Goal: Task Accomplishment & Management: Use online tool/utility

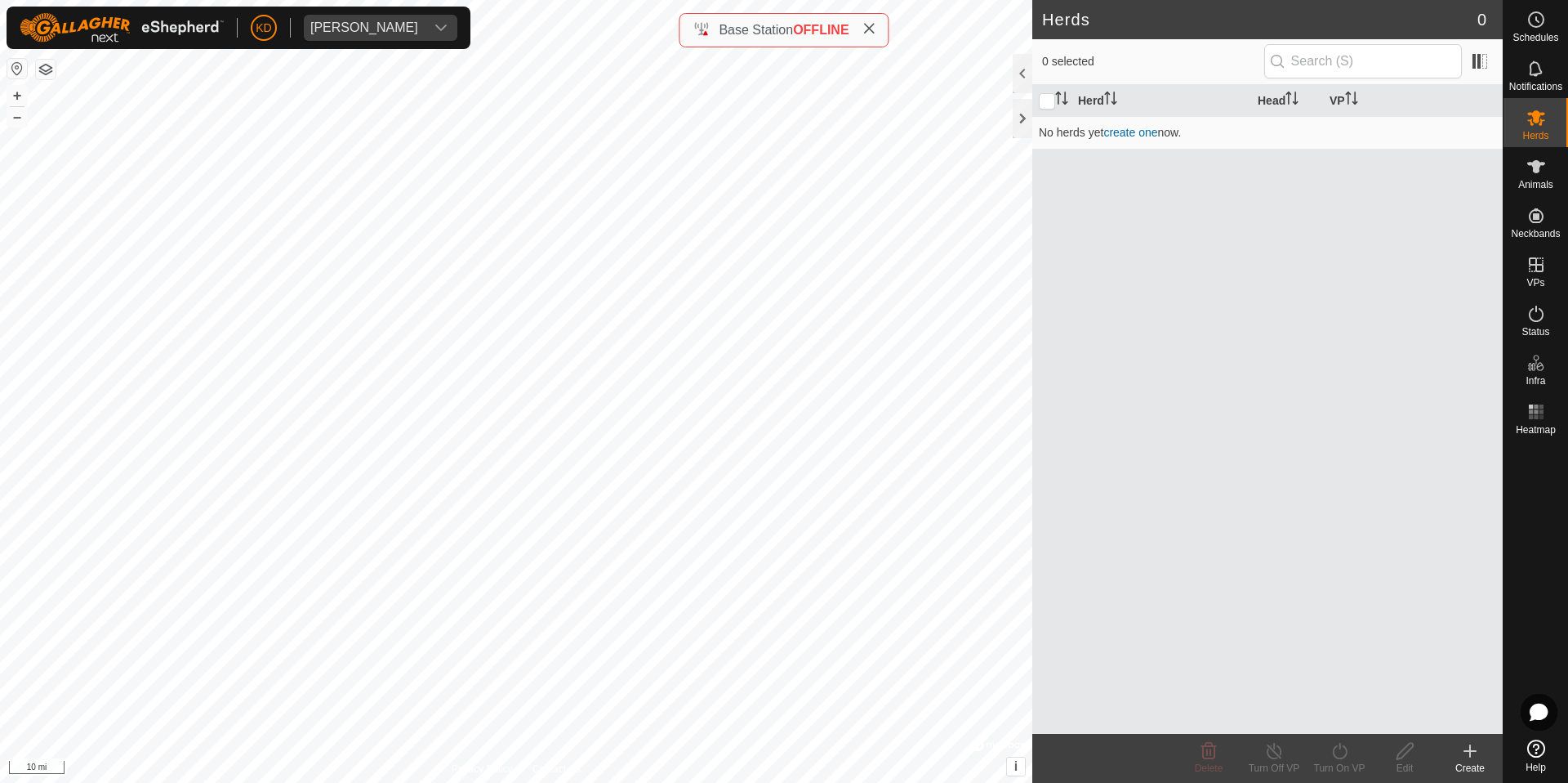
click at [52, 73] on button "button" at bounding box center [45, 69] width 19 height 19
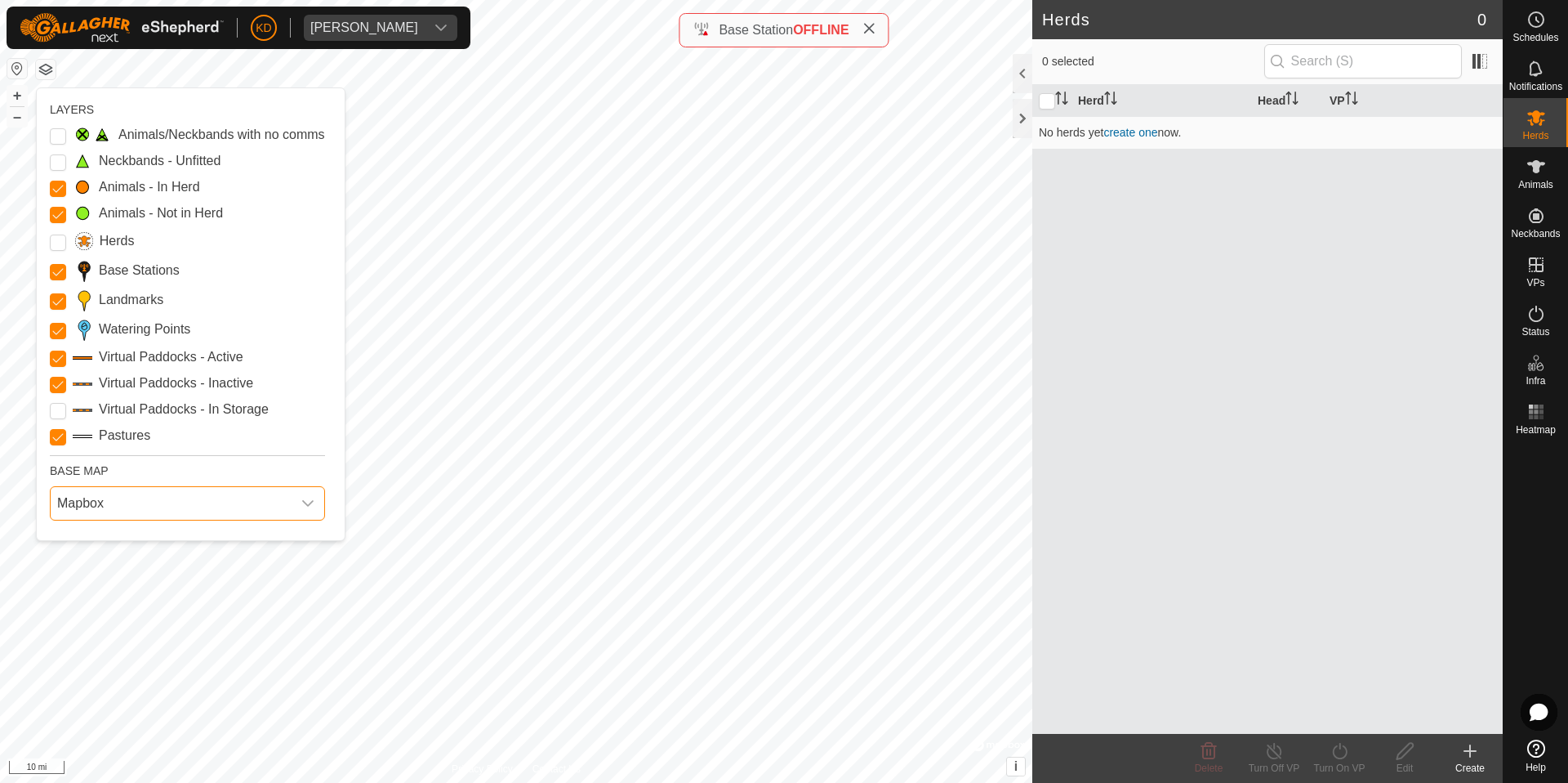
click at [154, 507] on span "Mapbox" at bounding box center [171, 504] width 241 height 33
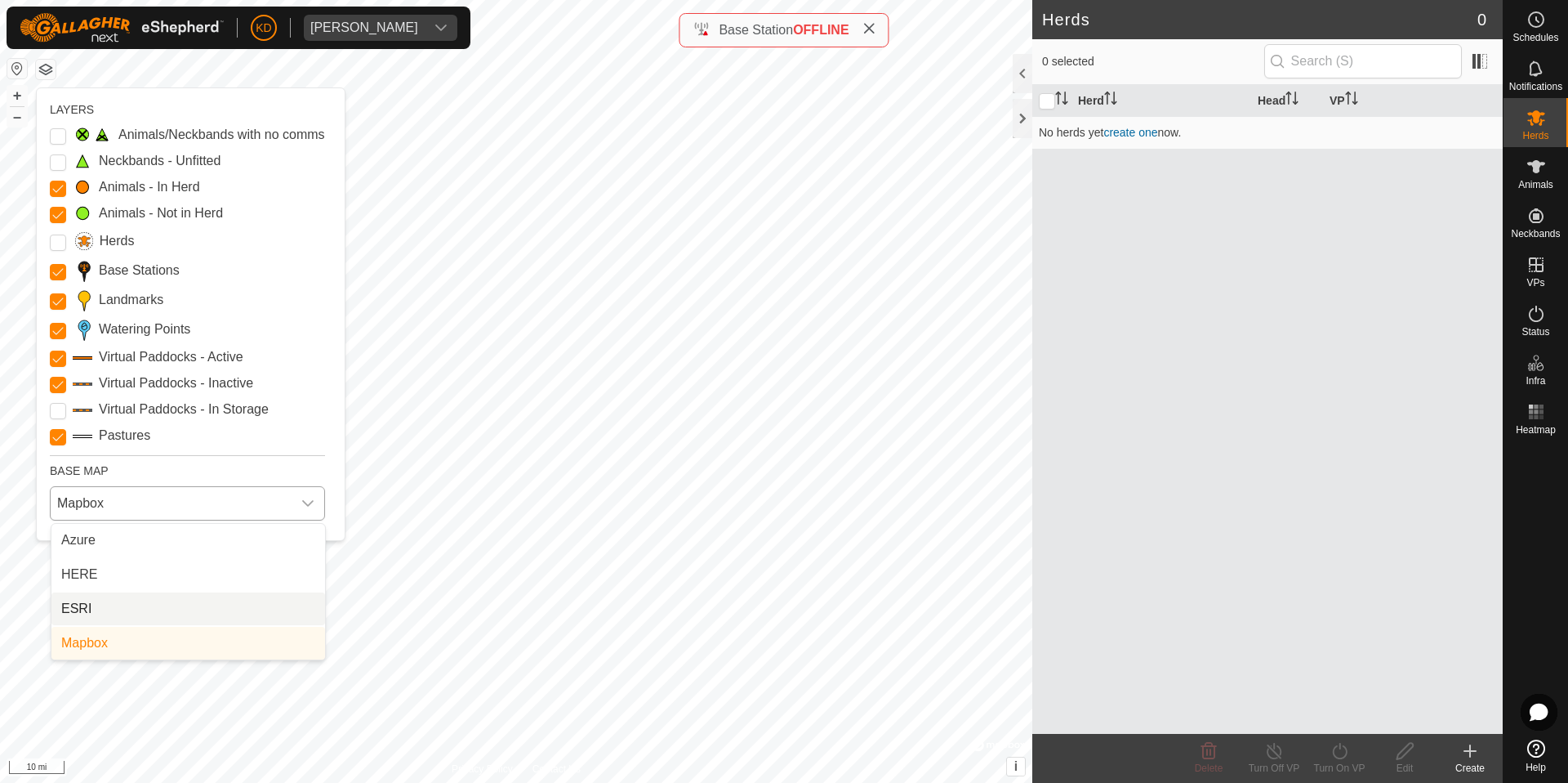
click at [129, 616] on li "ESRI" at bounding box center [188, 609] width 274 height 33
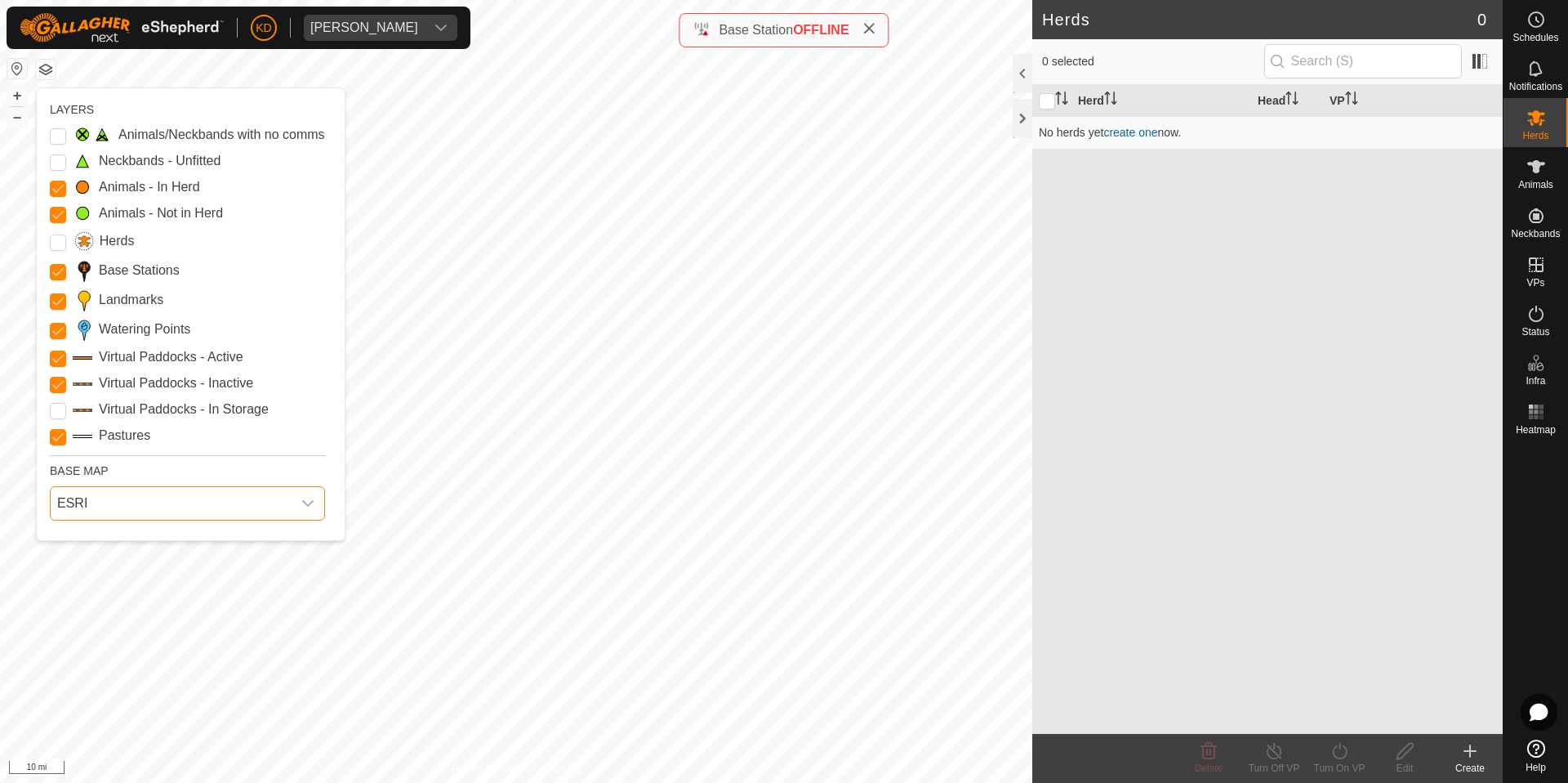
click at [145, 505] on span "ESRI" at bounding box center [171, 504] width 241 height 33
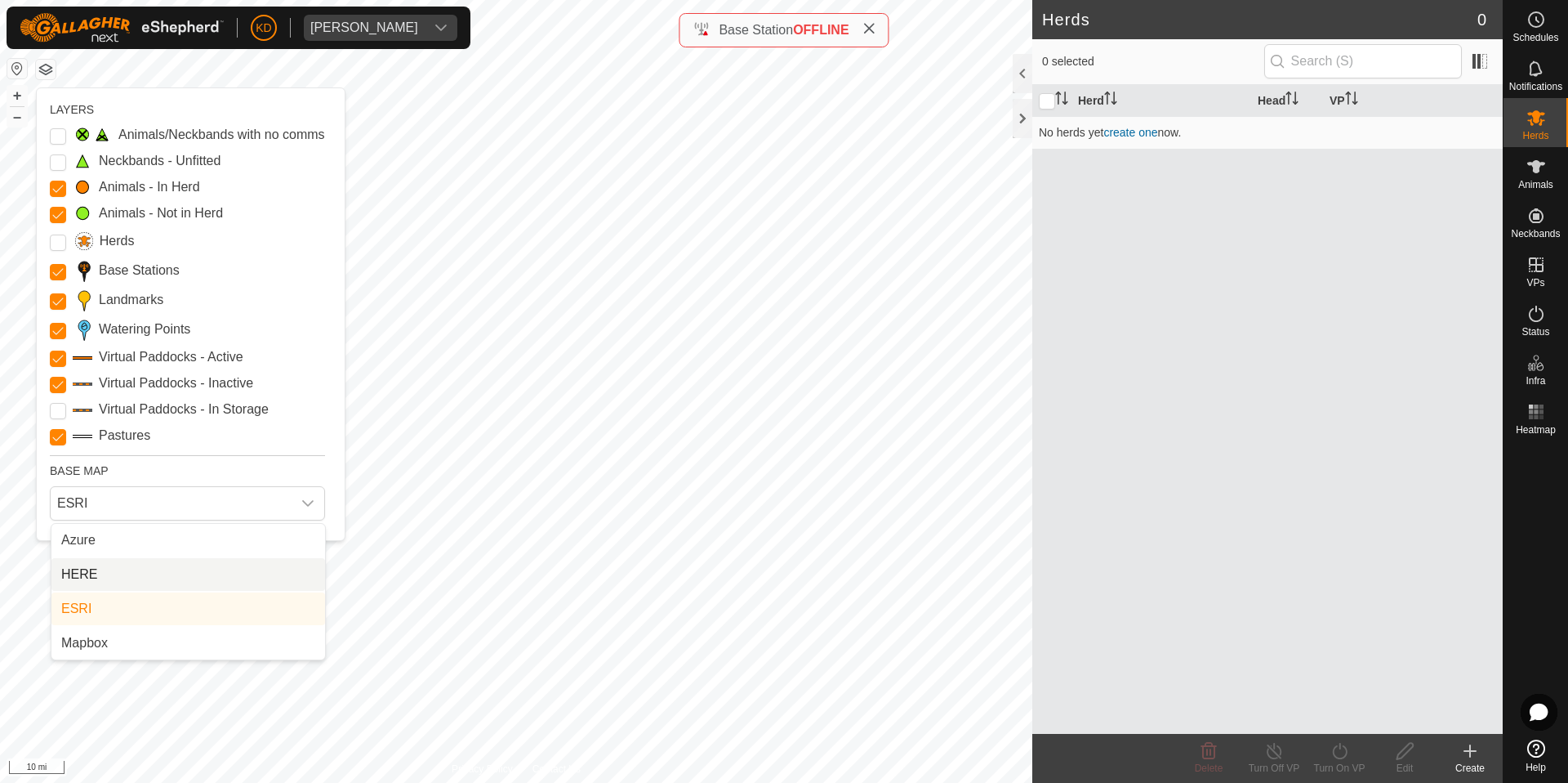
click at [130, 572] on li "HERE" at bounding box center [188, 574] width 274 height 33
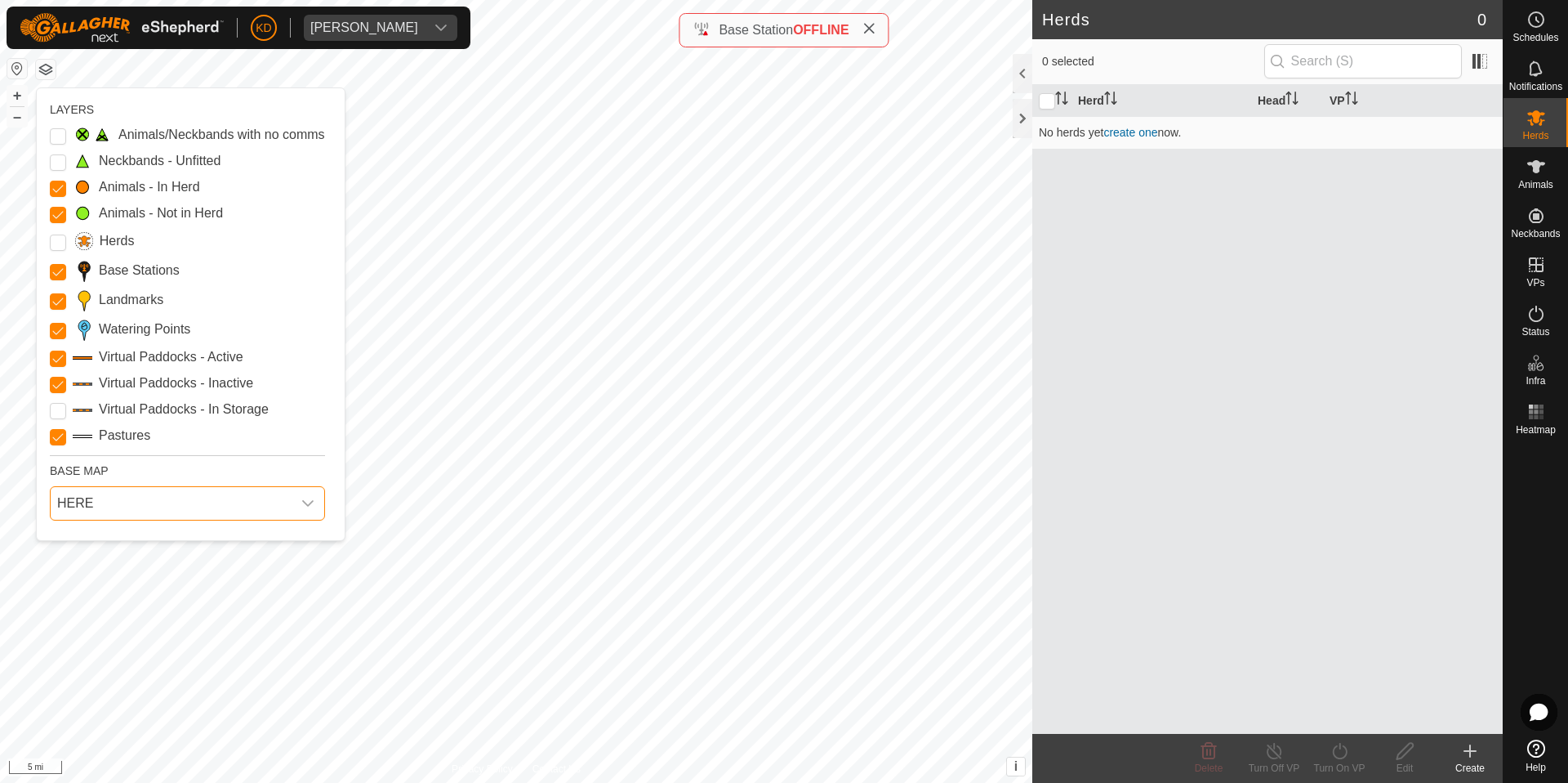
click at [19, 66] on button "button" at bounding box center [17, 68] width 19 height 19
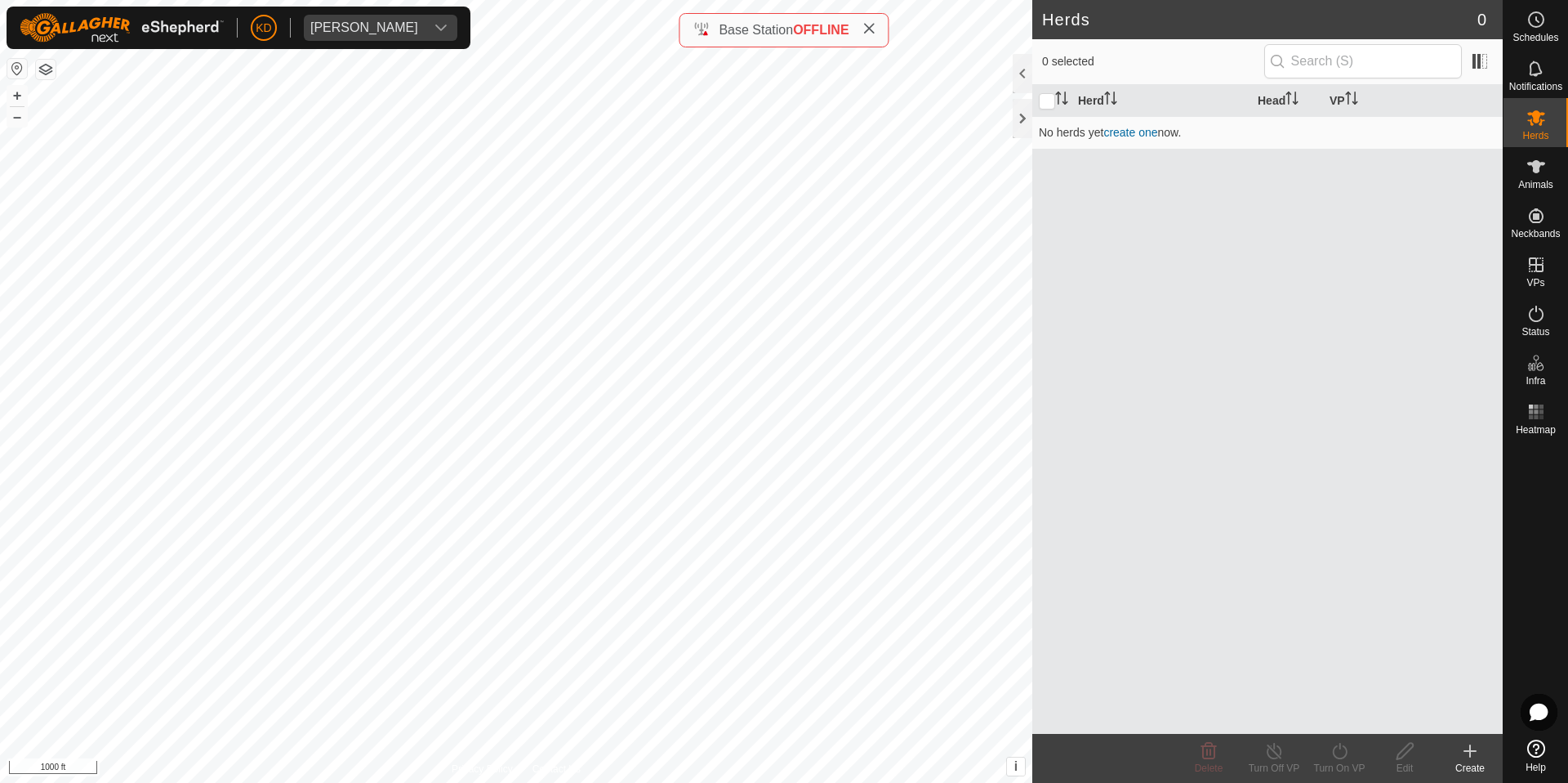
click at [40, 72] on button "button" at bounding box center [45, 69] width 19 height 19
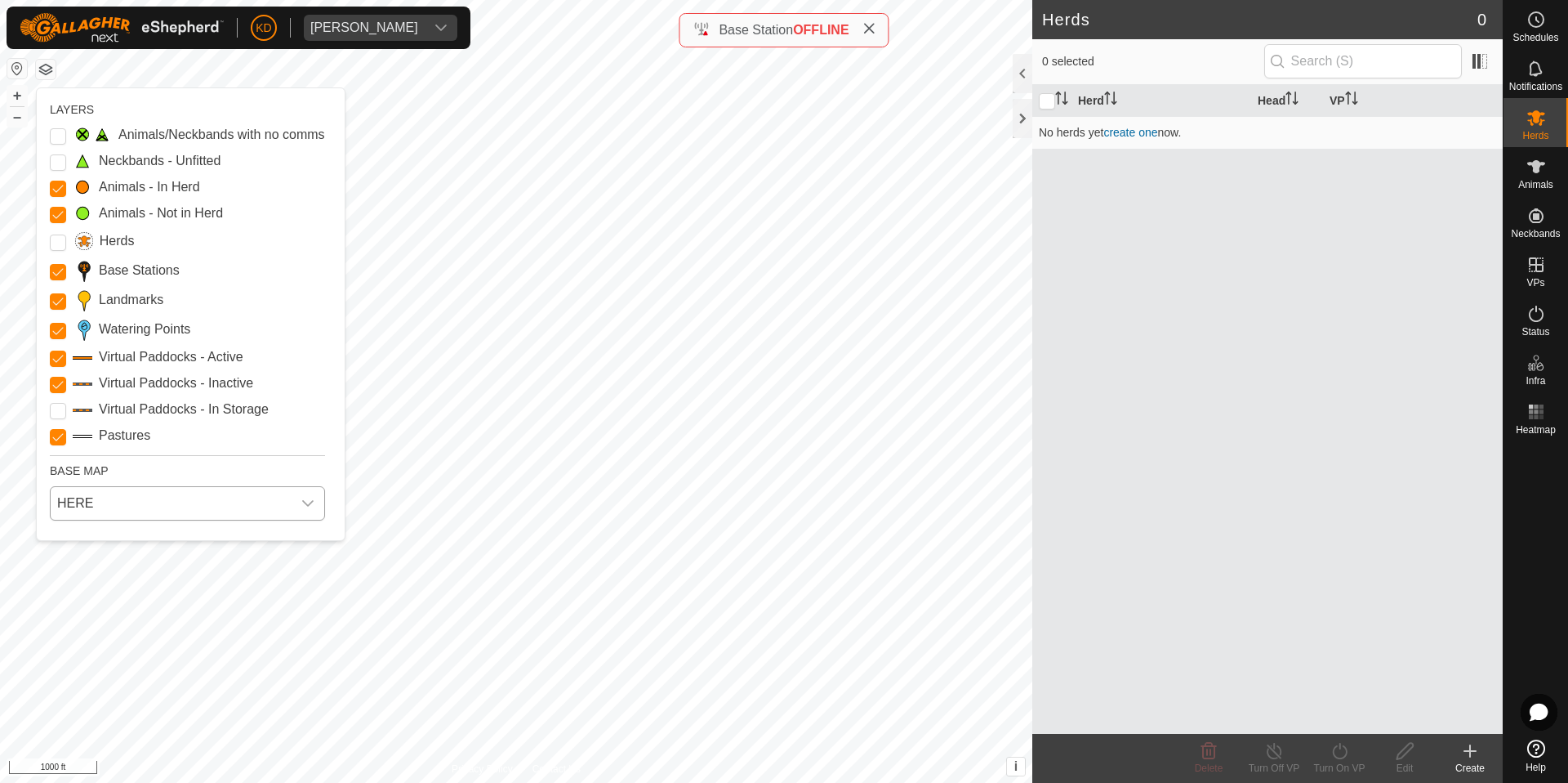
click at [121, 504] on span "HERE" at bounding box center [171, 504] width 241 height 33
click at [106, 539] on li "Azure" at bounding box center [188, 540] width 274 height 33
click at [102, 508] on span "Azure" at bounding box center [171, 504] width 241 height 33
click at [92, 566] on li "HERE" at bounding box center [188, 574] width 274 height 33
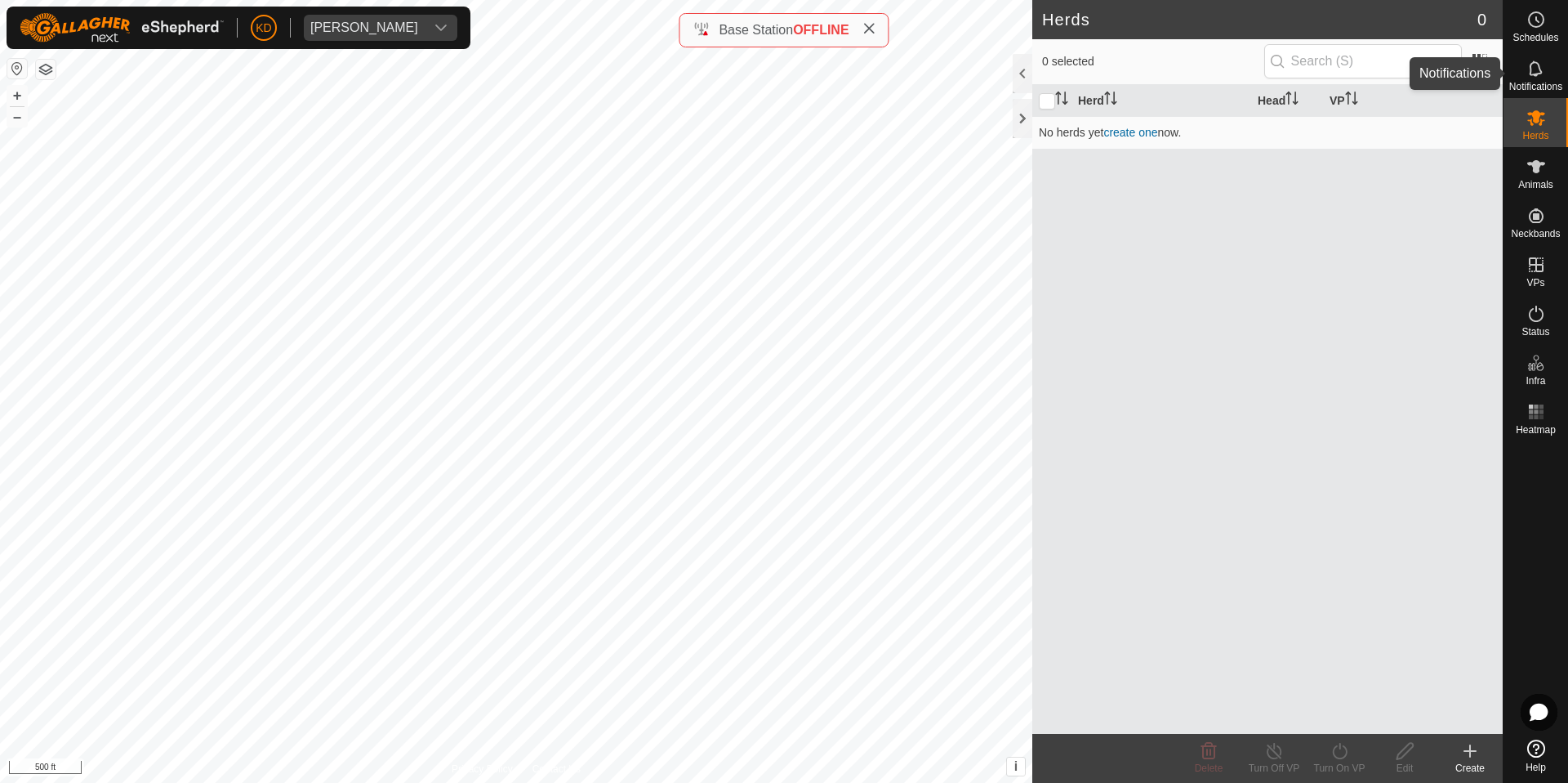
click at [1536, 72] on icon at bounding box center [1536, 68] width 19 height 19
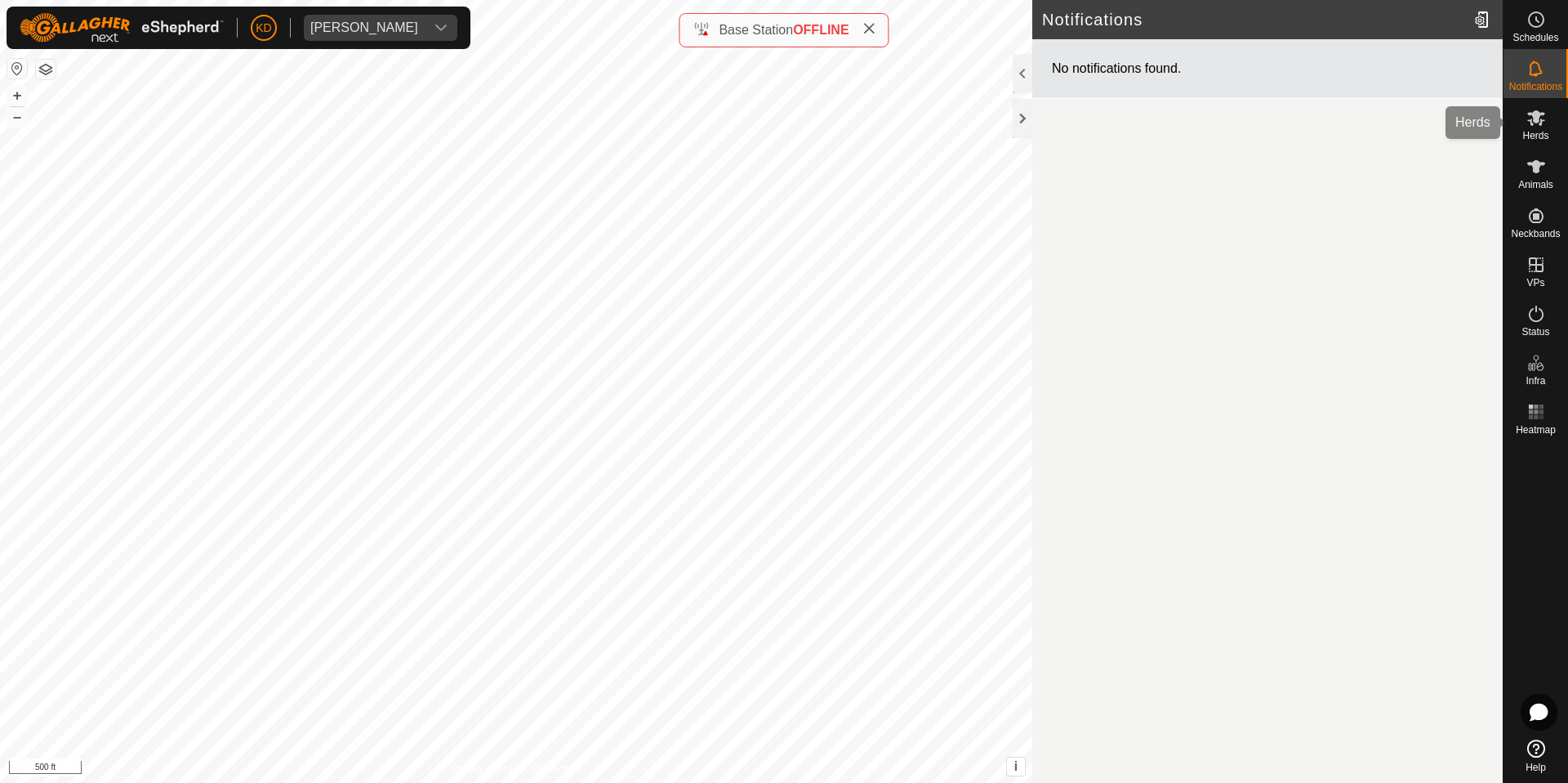
click at [1534, 132] on span "Herds" at bounding box center [1535, 135] width 26 height 10
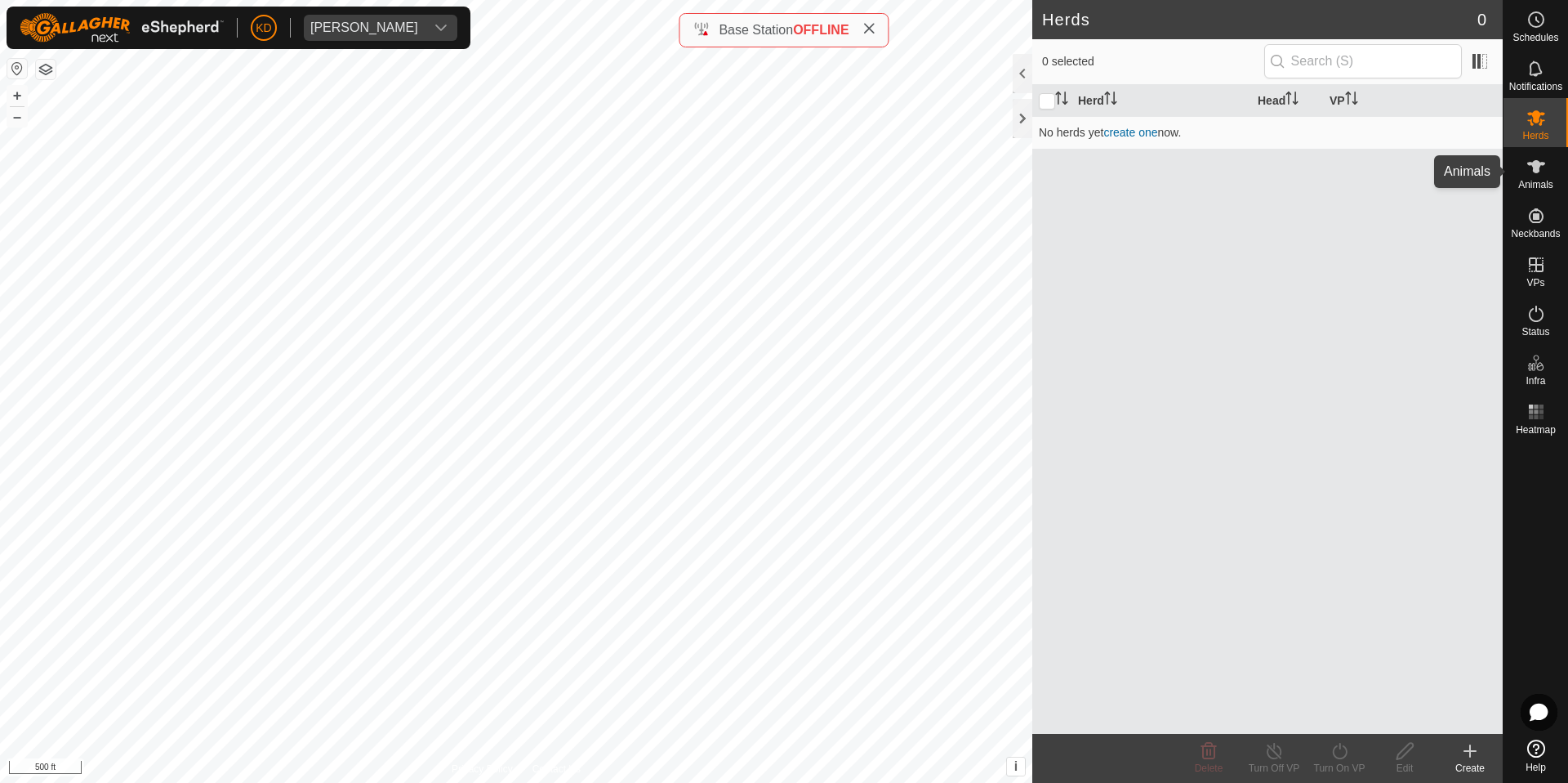
click at [1547, 180] on span "Animals" at bounding box center [1536, 185] width 35 height 10
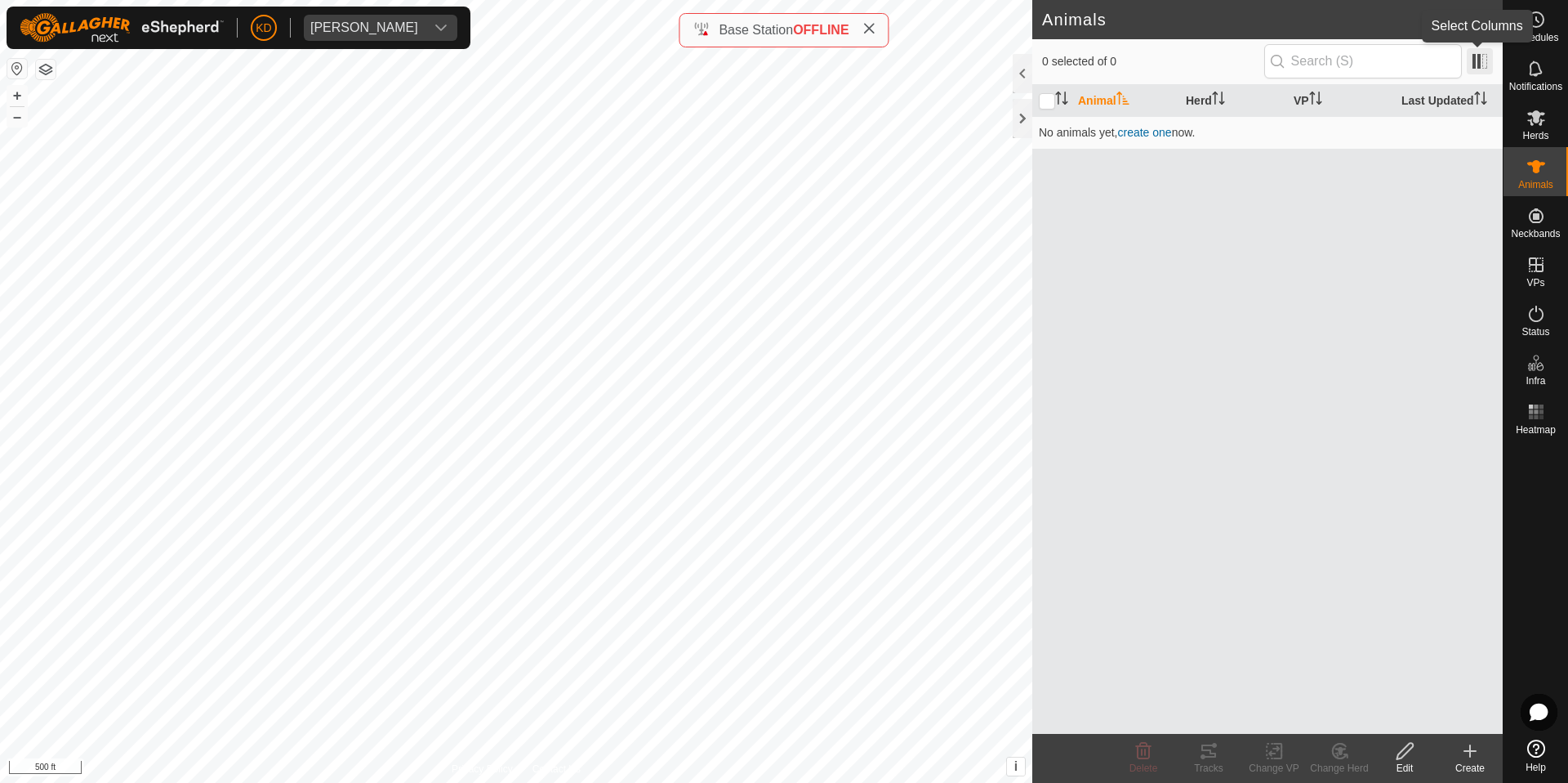
click at [1488, 55] on span at bounding box center [1480, 61] width 26 height 26
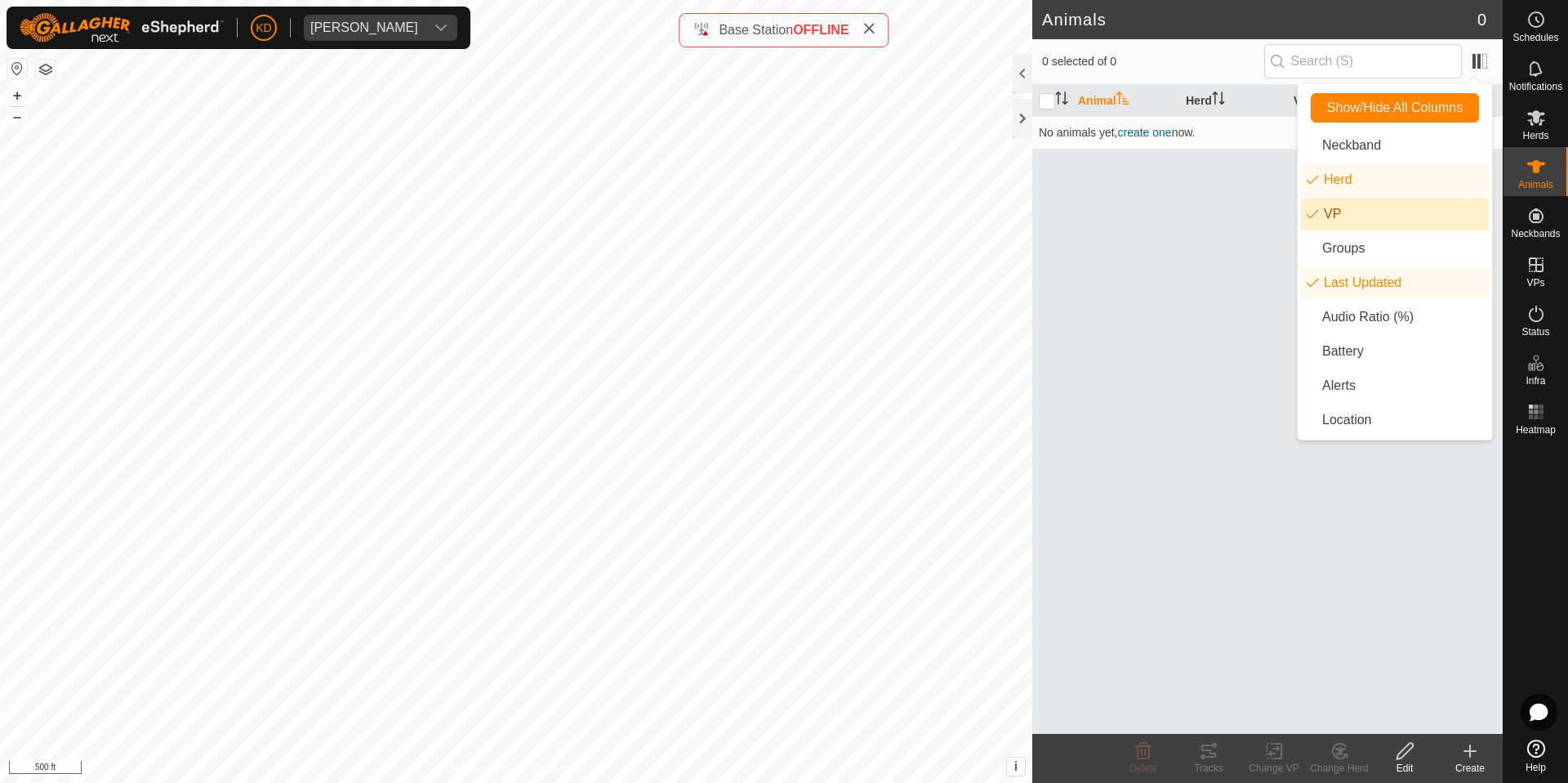
click at [1216, 256] on div "Animal Herd VP Last Updated No animals yet, create one now." at bounding box center [1268, 409] width 470 height 649
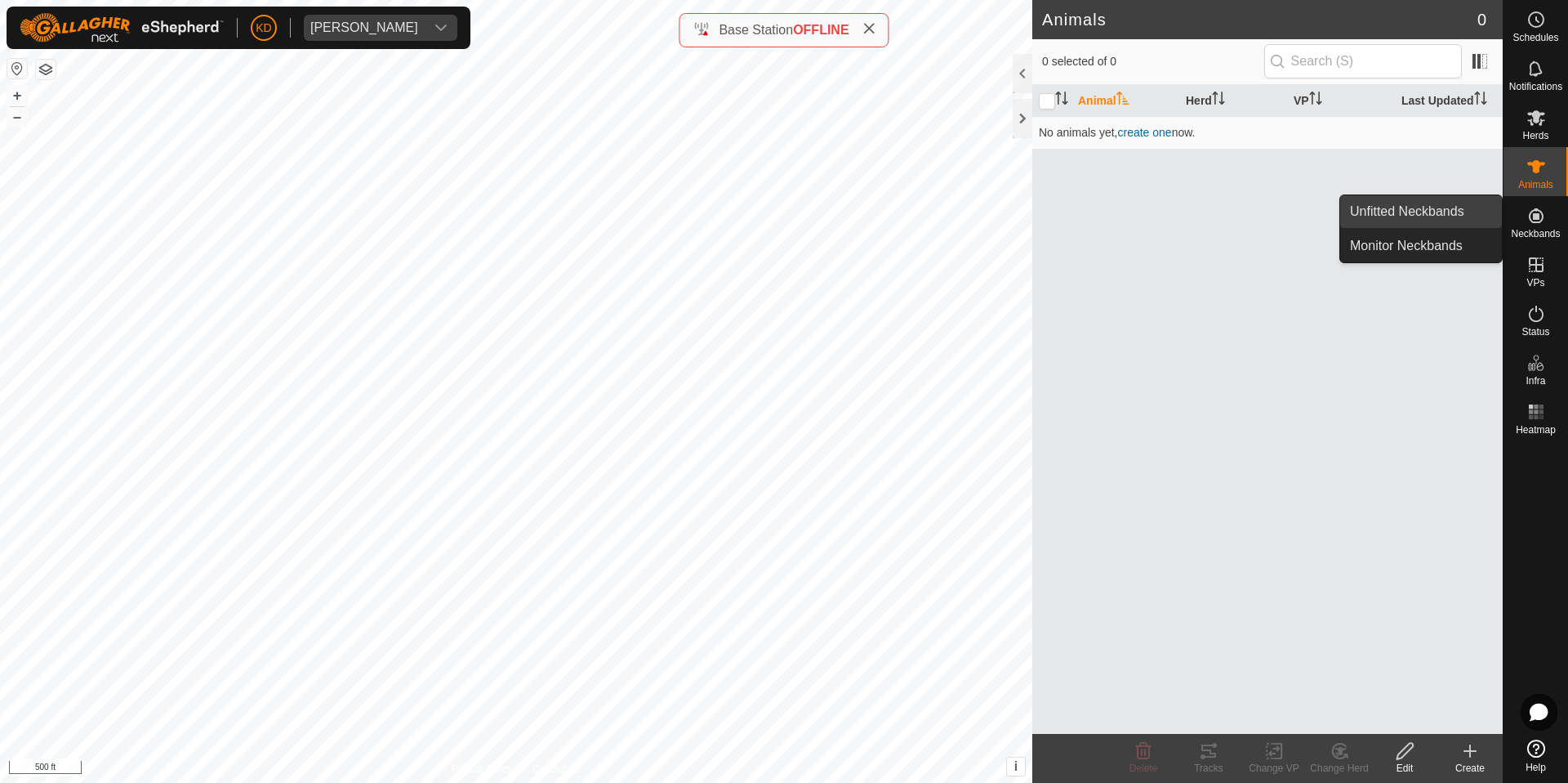
click at [1447, 210] on link "Unfitted Neckbands" at bounding box center [1421, 212] width 162 height 33
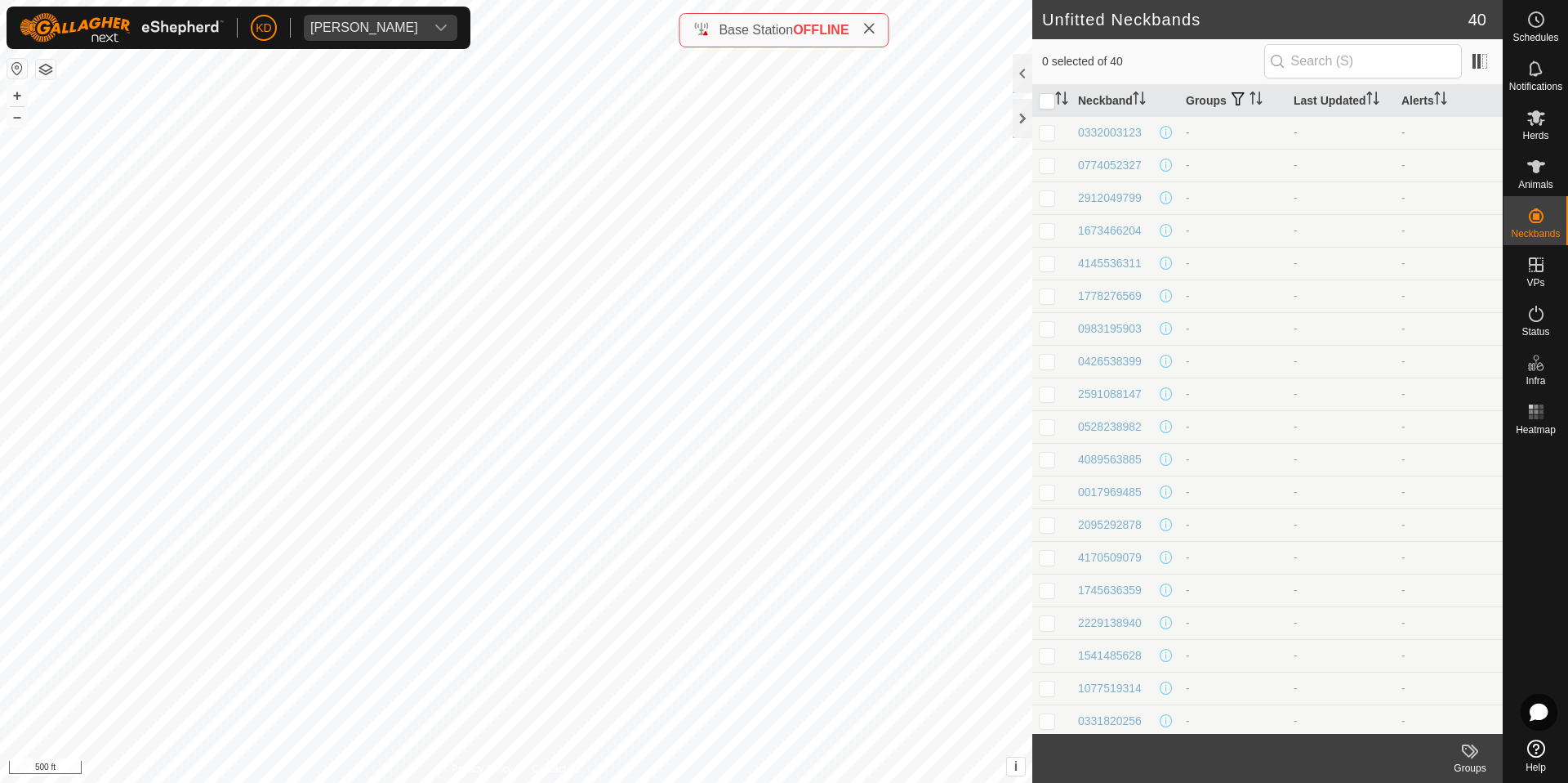
click at [1047, 134] on p-checkbox at bounding box center [1047, 132] width 17 height 13
checkbox input "true"
click at [1106, 132] on div "0332003123" at bounding box center [1110, 132] width 63 height 17
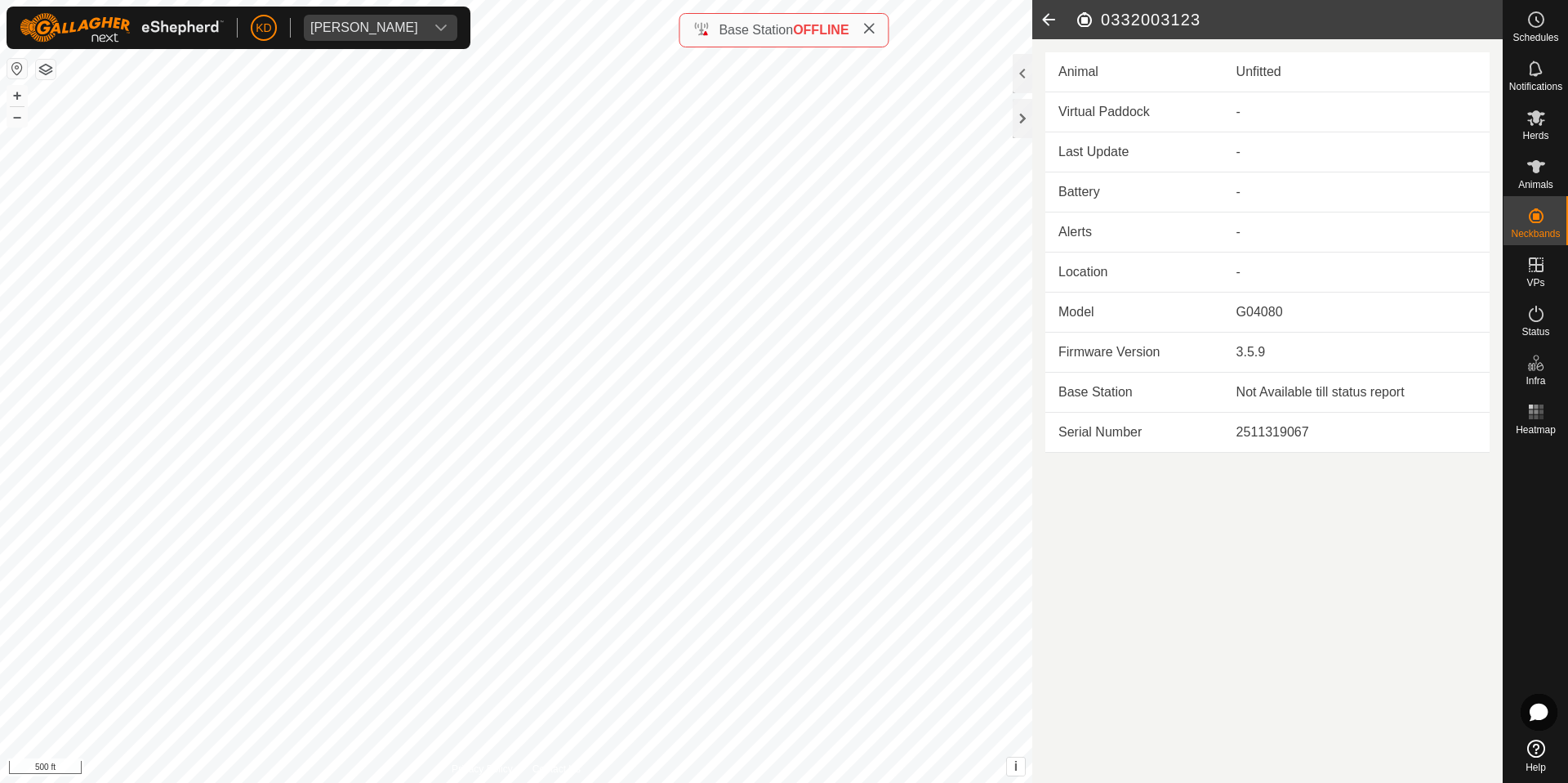
click at [1048, 28] on icon at bounding box center [1049, 19] width 33 height 40
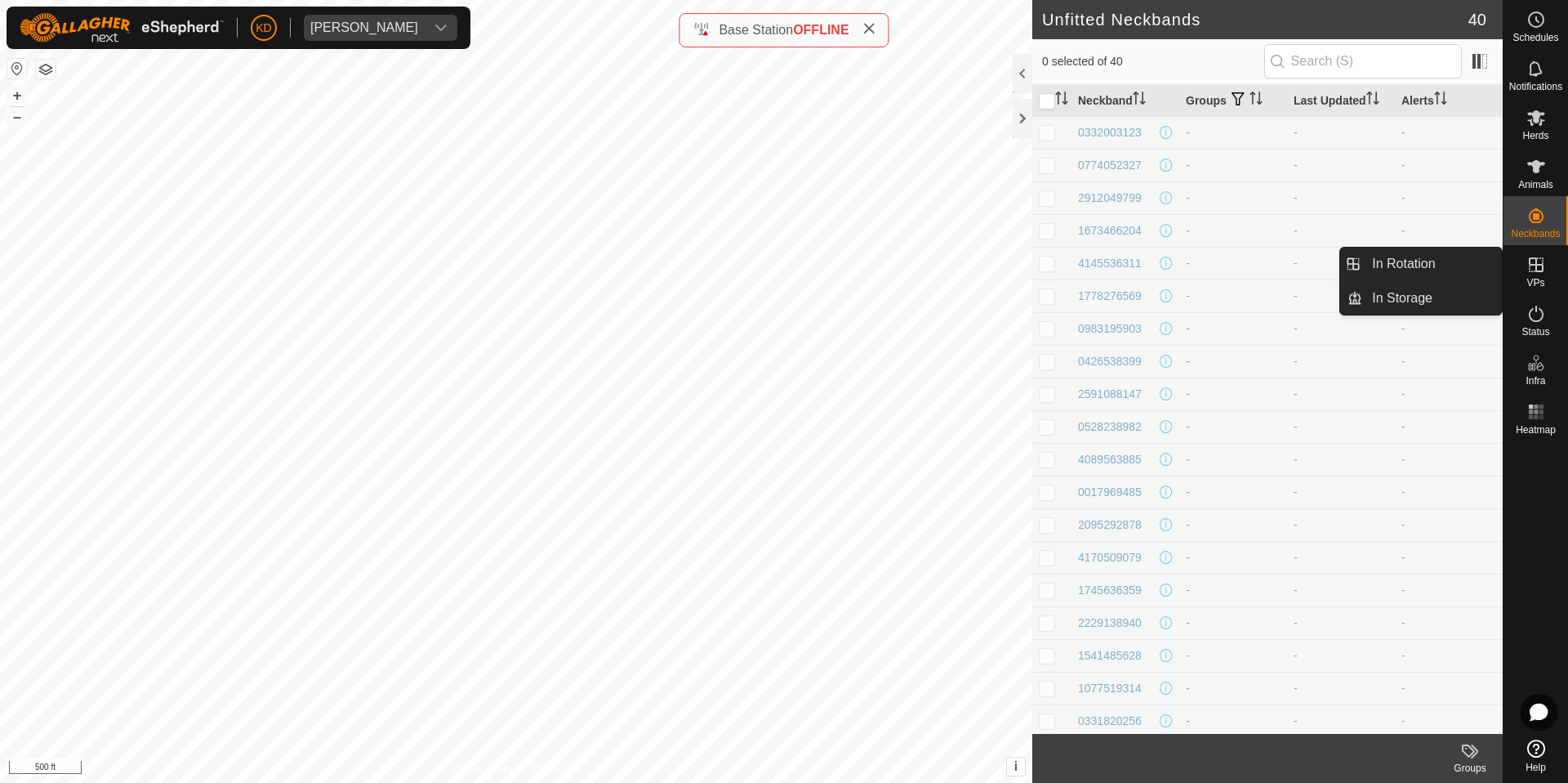
click at [1529, 267] on icon at bounding box center [1536, 264] width 19 height 19
click at [1419, 297] on link "In Storage" at bounding box center [1432, 299] width 140 height 33
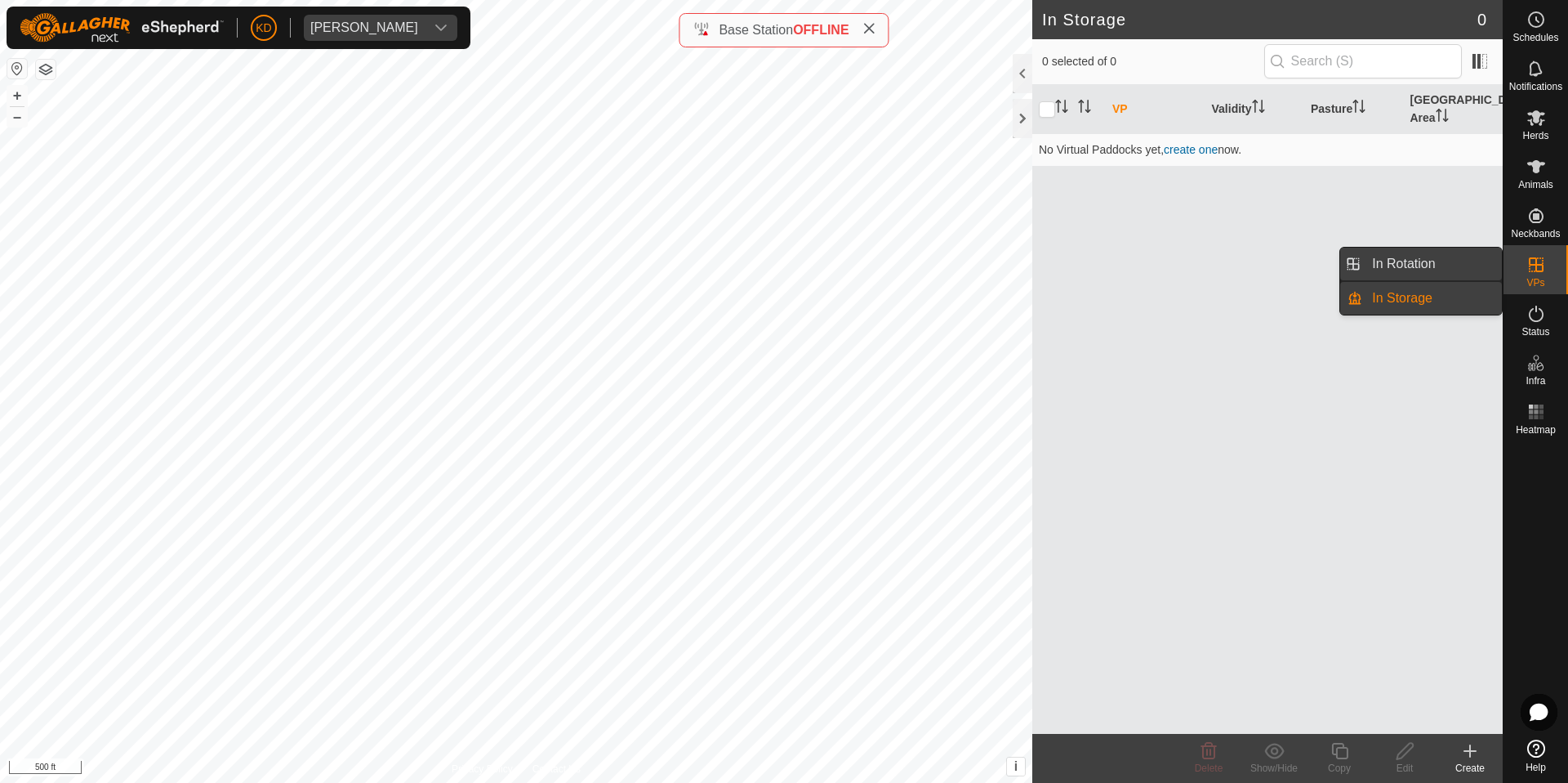
click at [1407, 269] on link "In Rotation" at bounding box center [1432, 264] width 140 height 33
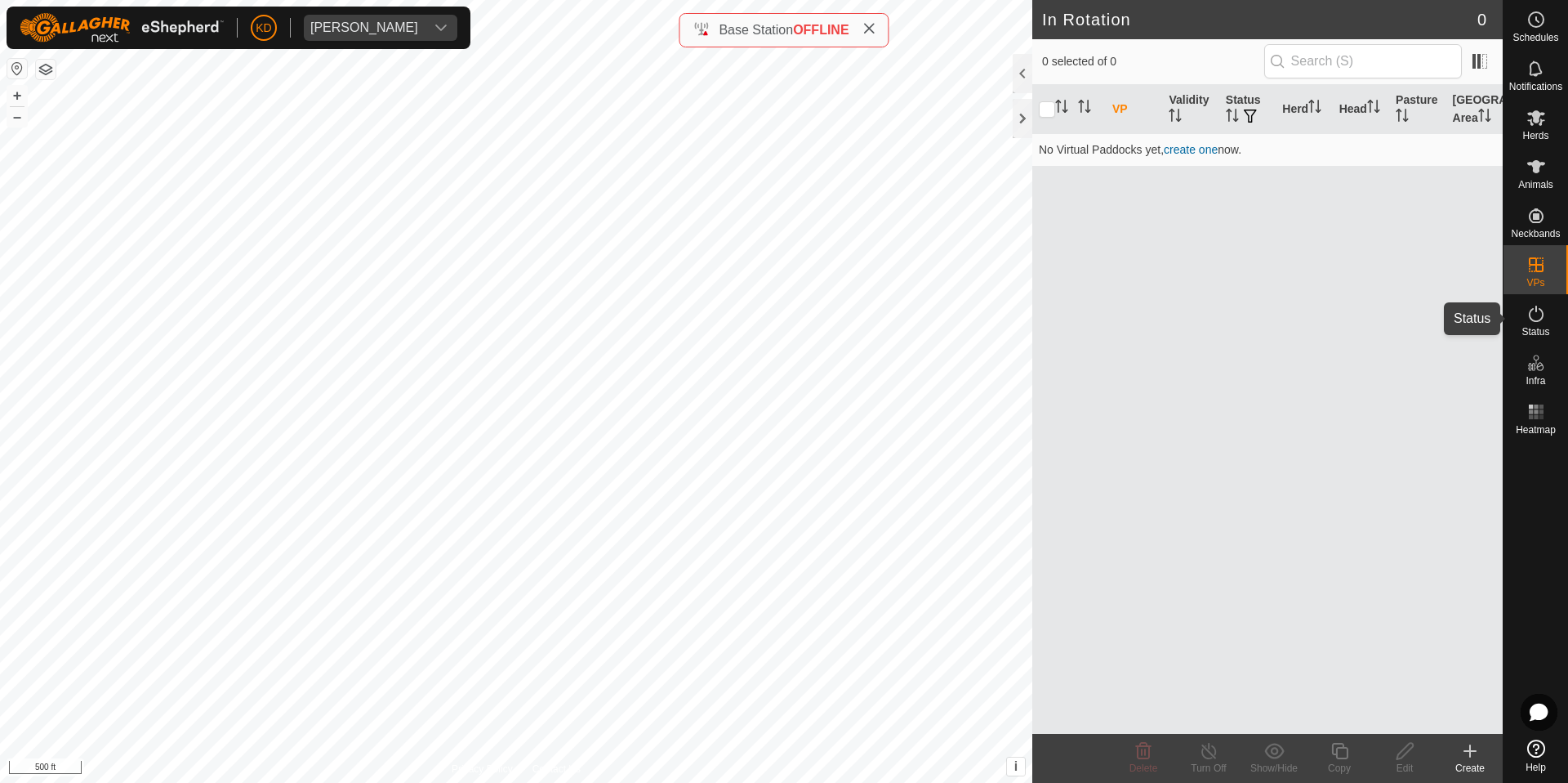
click at [1541, 327] on span "Status" at bounding box center [1536, 332] width 28 height 10
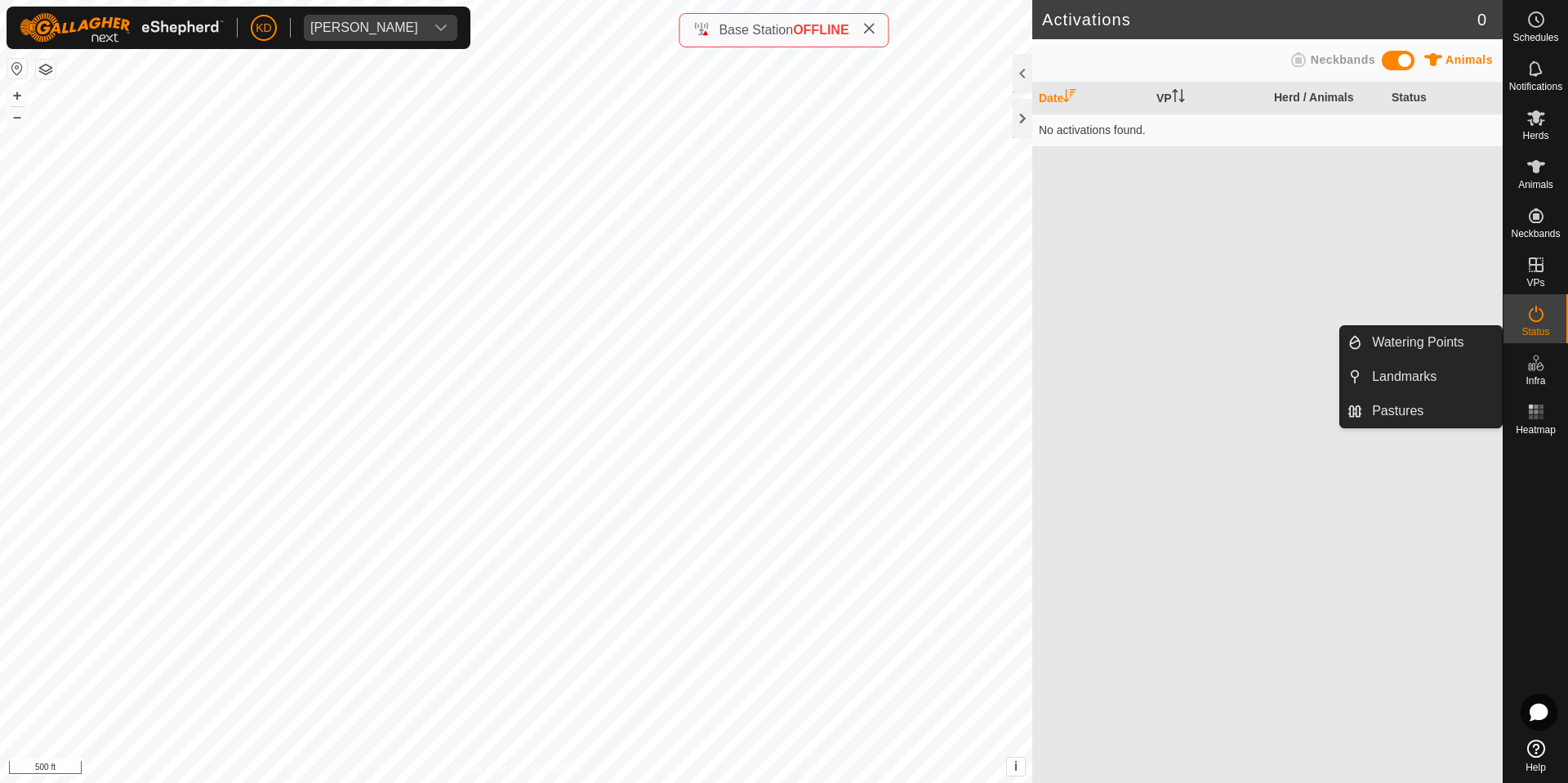
click at [1538, 362] on icon at bounding box center [1536, 362] width 19 height 19
click at [1424, 402] on link "Pastures" at bounding box center [1432, 411] width 140 height 33
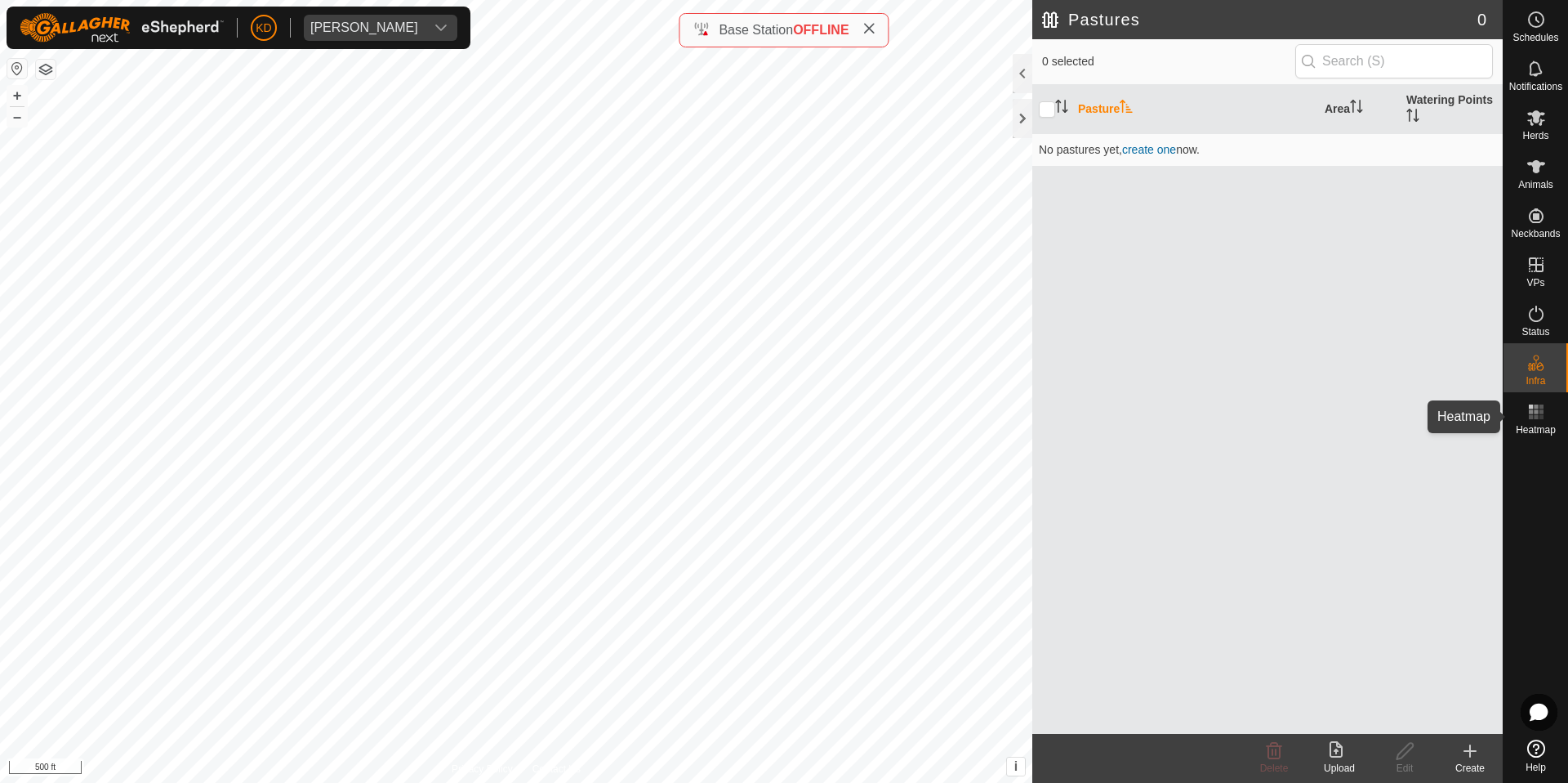
click at [1532, 428] on span "Heatmap" at bounding box center [1536, 429] width 40 height 10
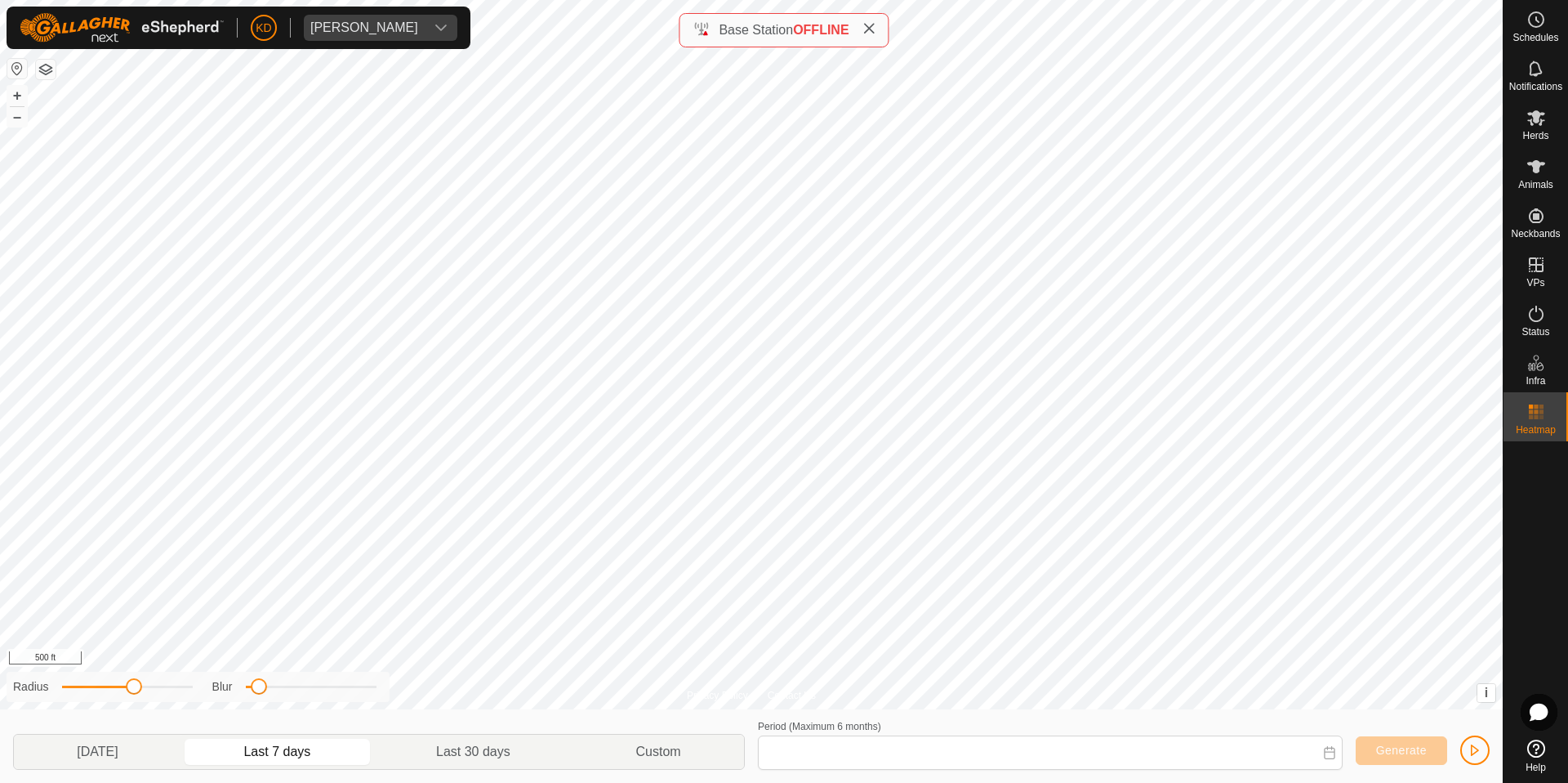
type input "[DATE] - [DATE]"
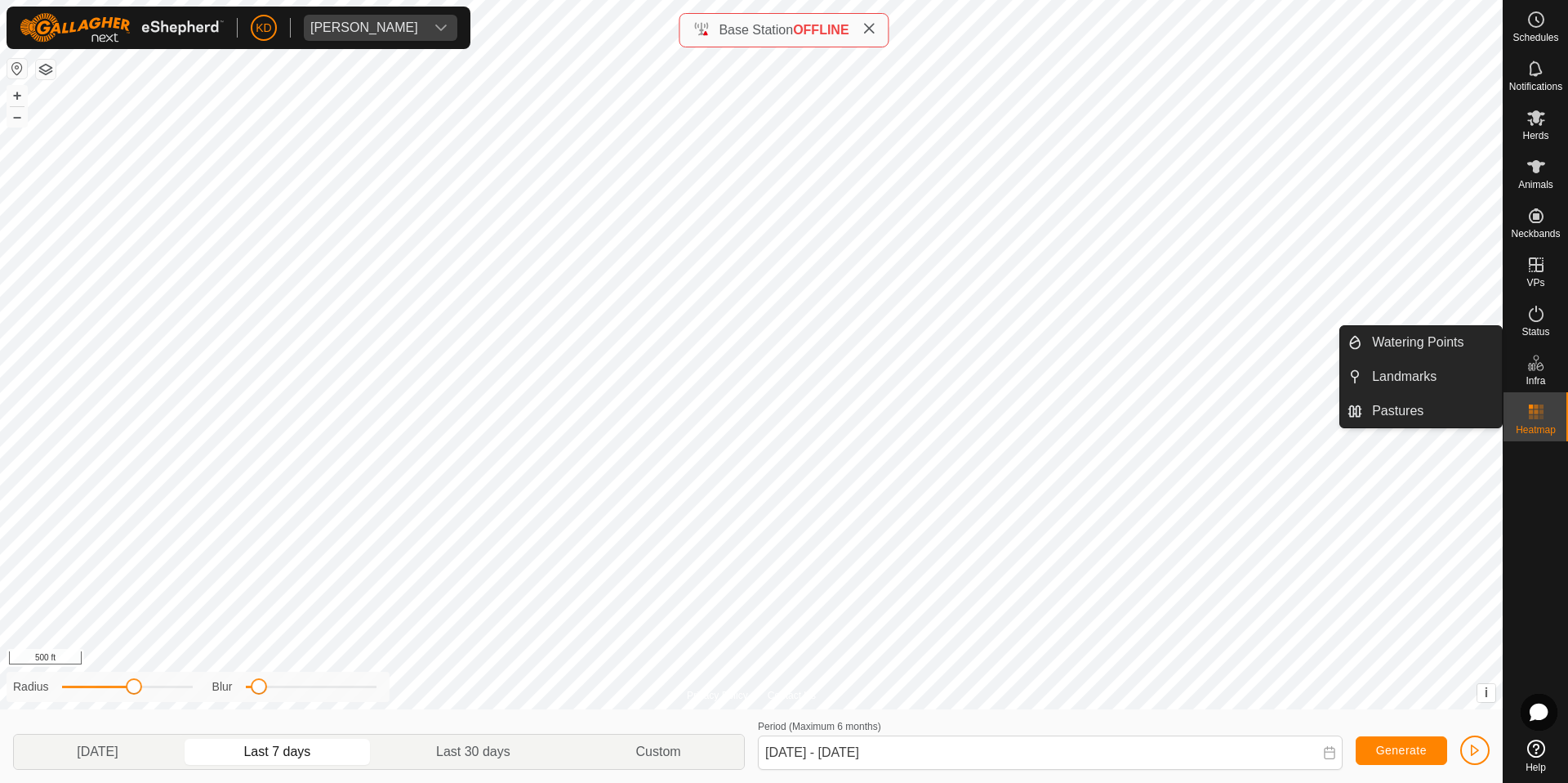
click at [1537, 368] on icon at bounding box center [1540, 367] width 7 height 9
click at [1539, 376] on span "Infra" at bounding box center [1535, 380] width 19 height 10
click at [1531, 358] on icon at bounding box center [1536, 362] width 19 height 19
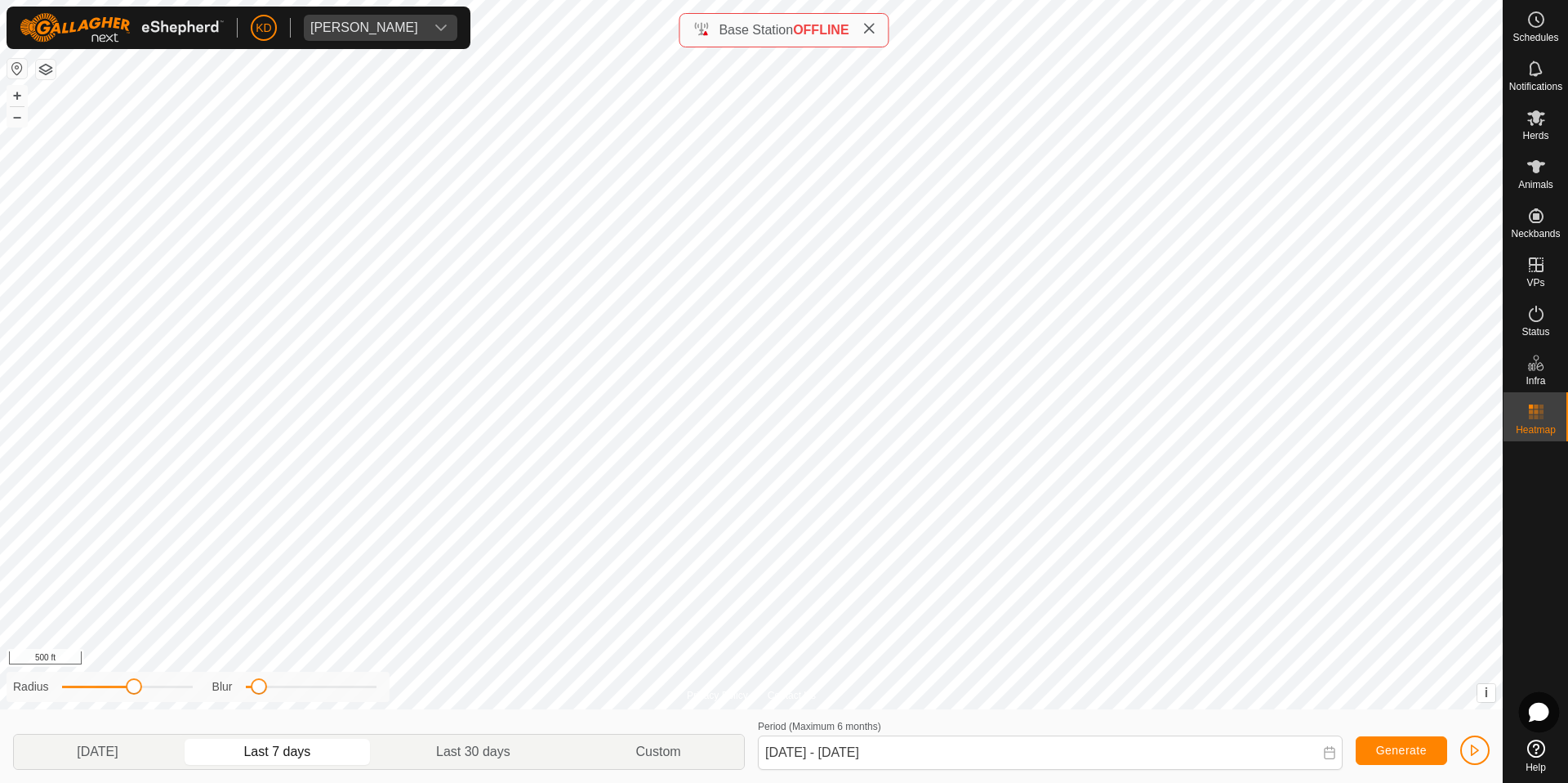
click at [1532, 712] on icon at bounding box center [1539, 712] width 18 height 17
click at [1542, 749] on icon at bounding box center [1537, 749] width 18 height 18
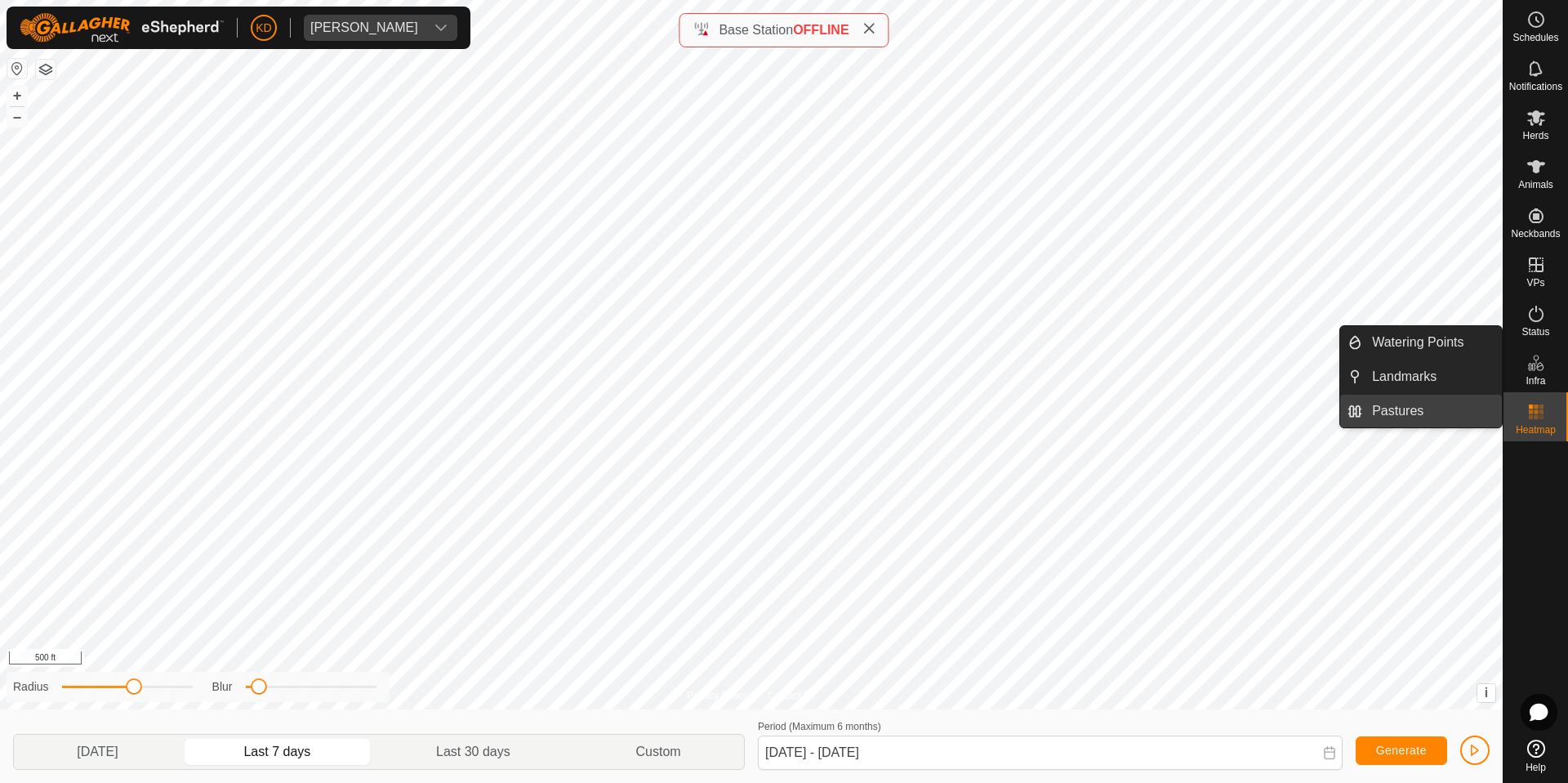
click at [1434, 413] on link "Pastures" at bounding box center [1432, 411] width 140 height 33
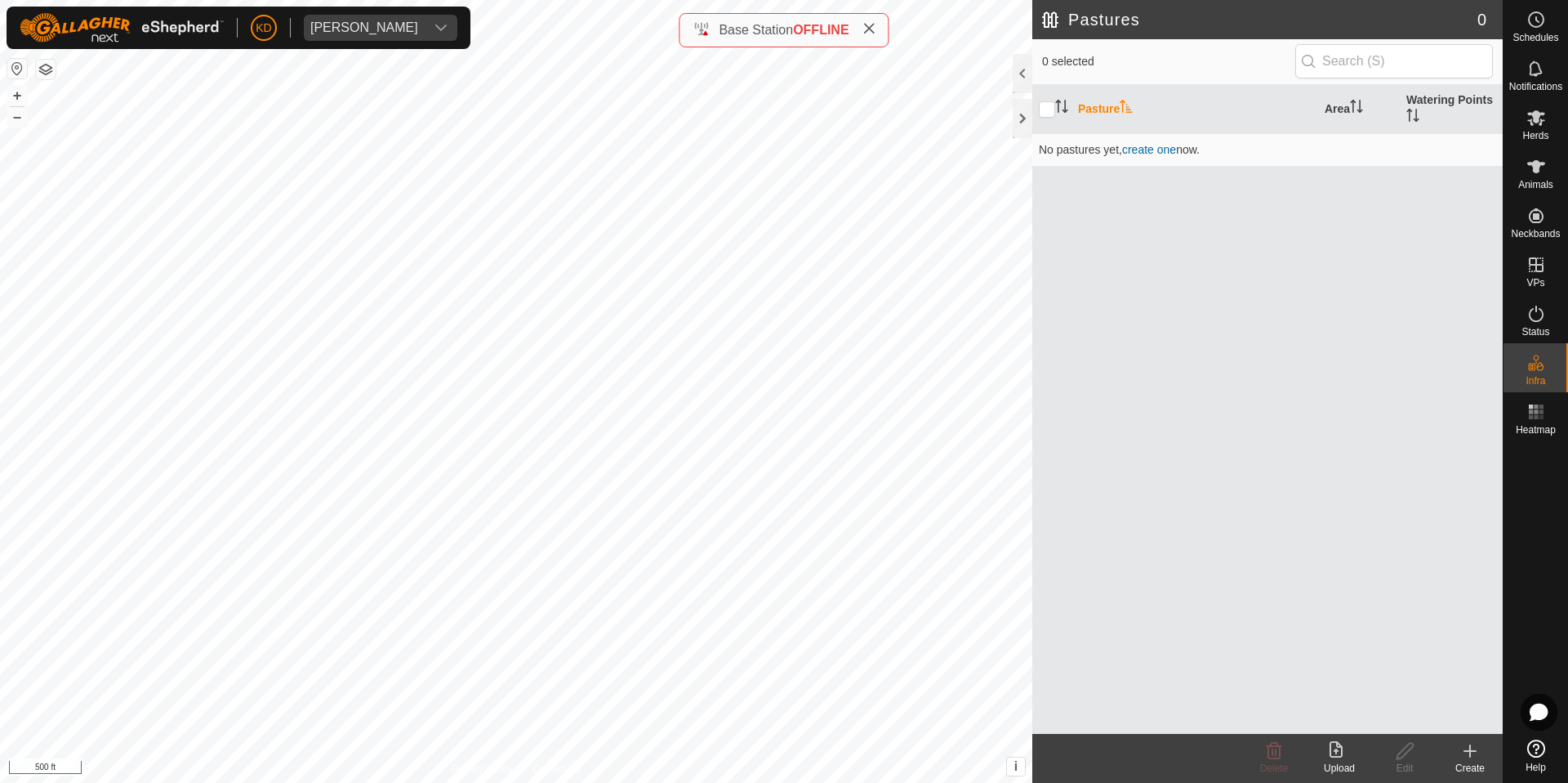
click at [1337, 749] on icon at bounding box center [1337, 749] width 13 height 17
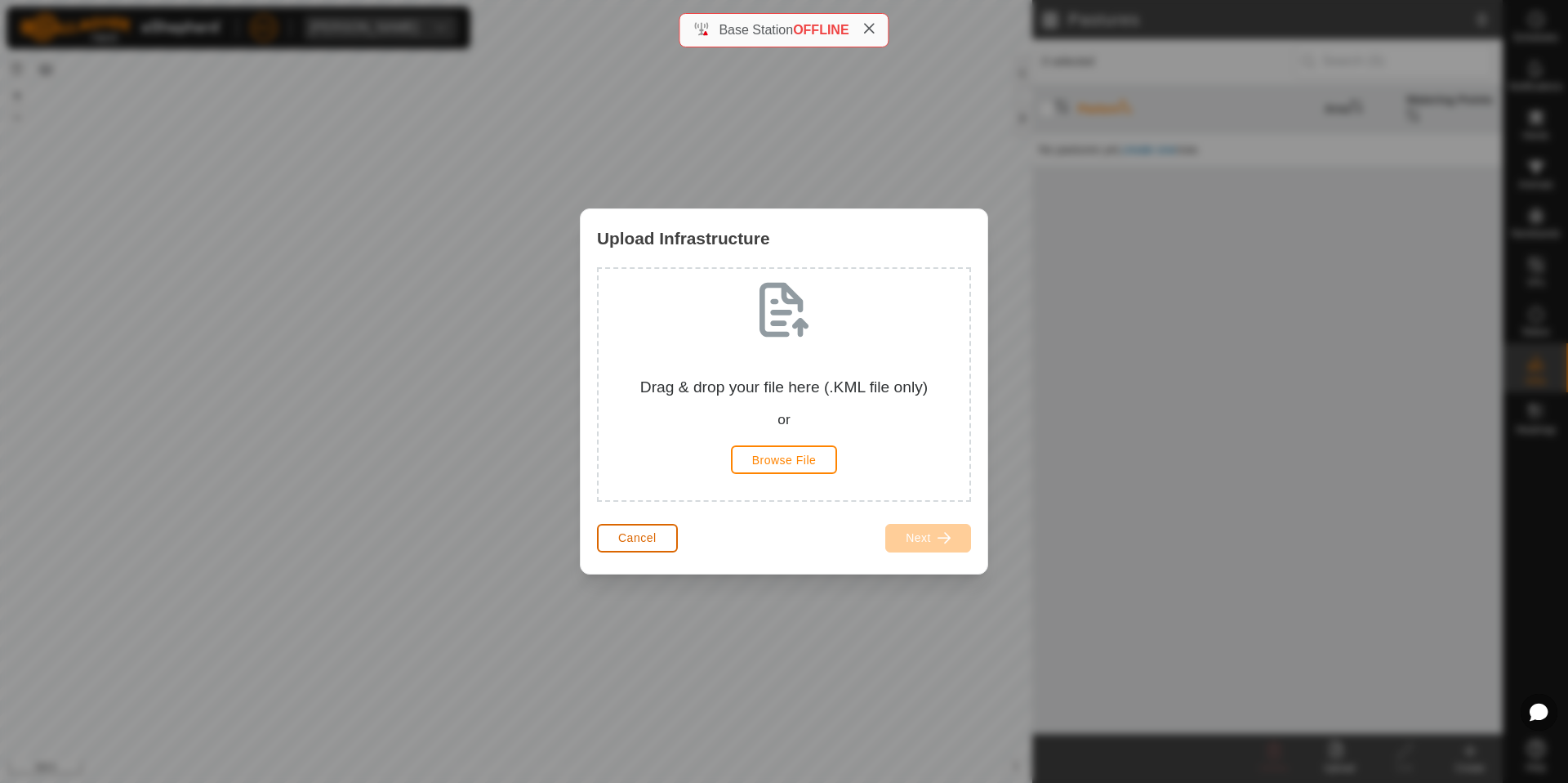
click at [654, 539] on span "Cancel" at bounding box center [637, 538] width 39 height 13
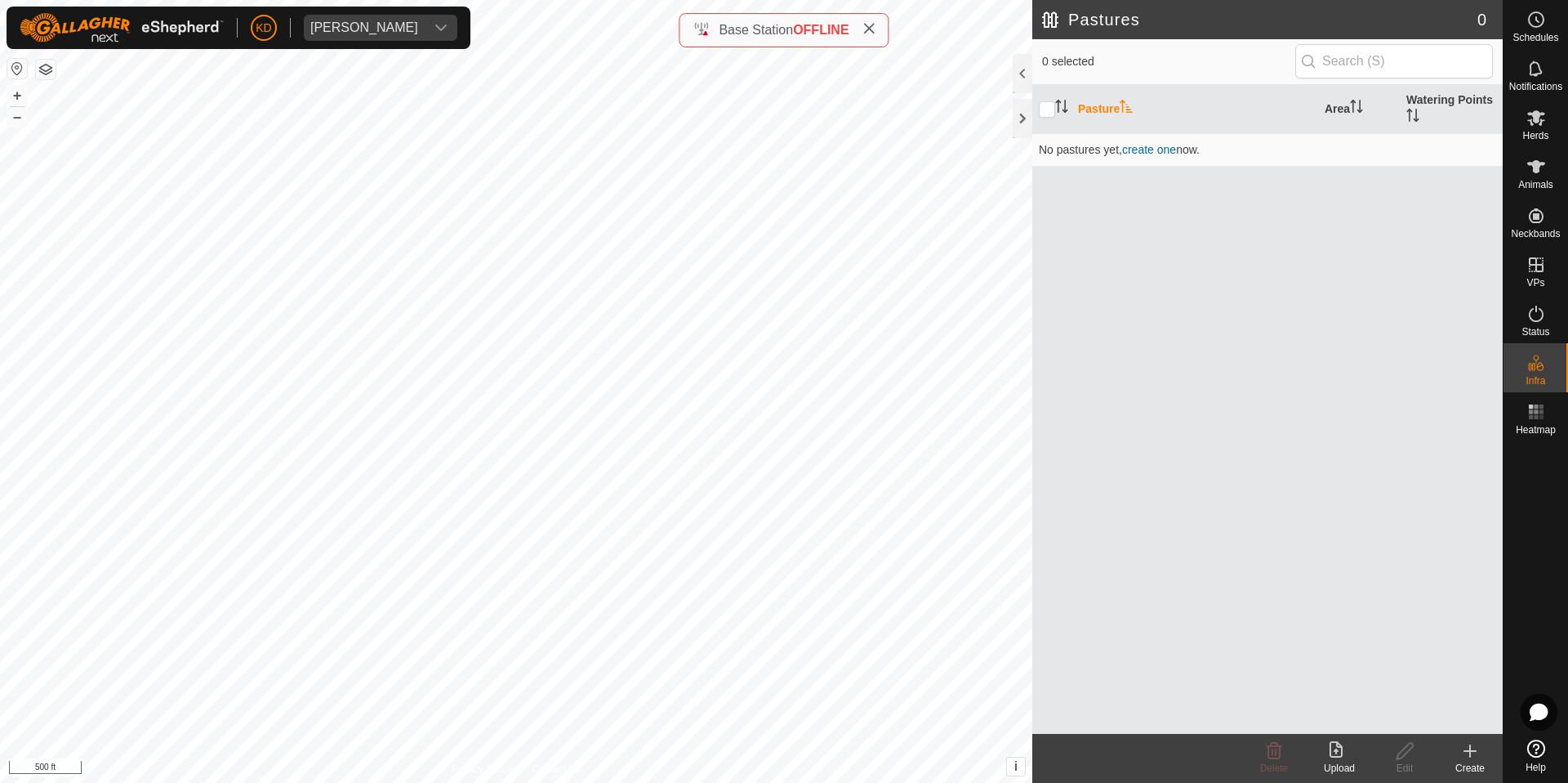
click at [1535, 175] on icon at bounding box center [1536, 166] width 19 height 19
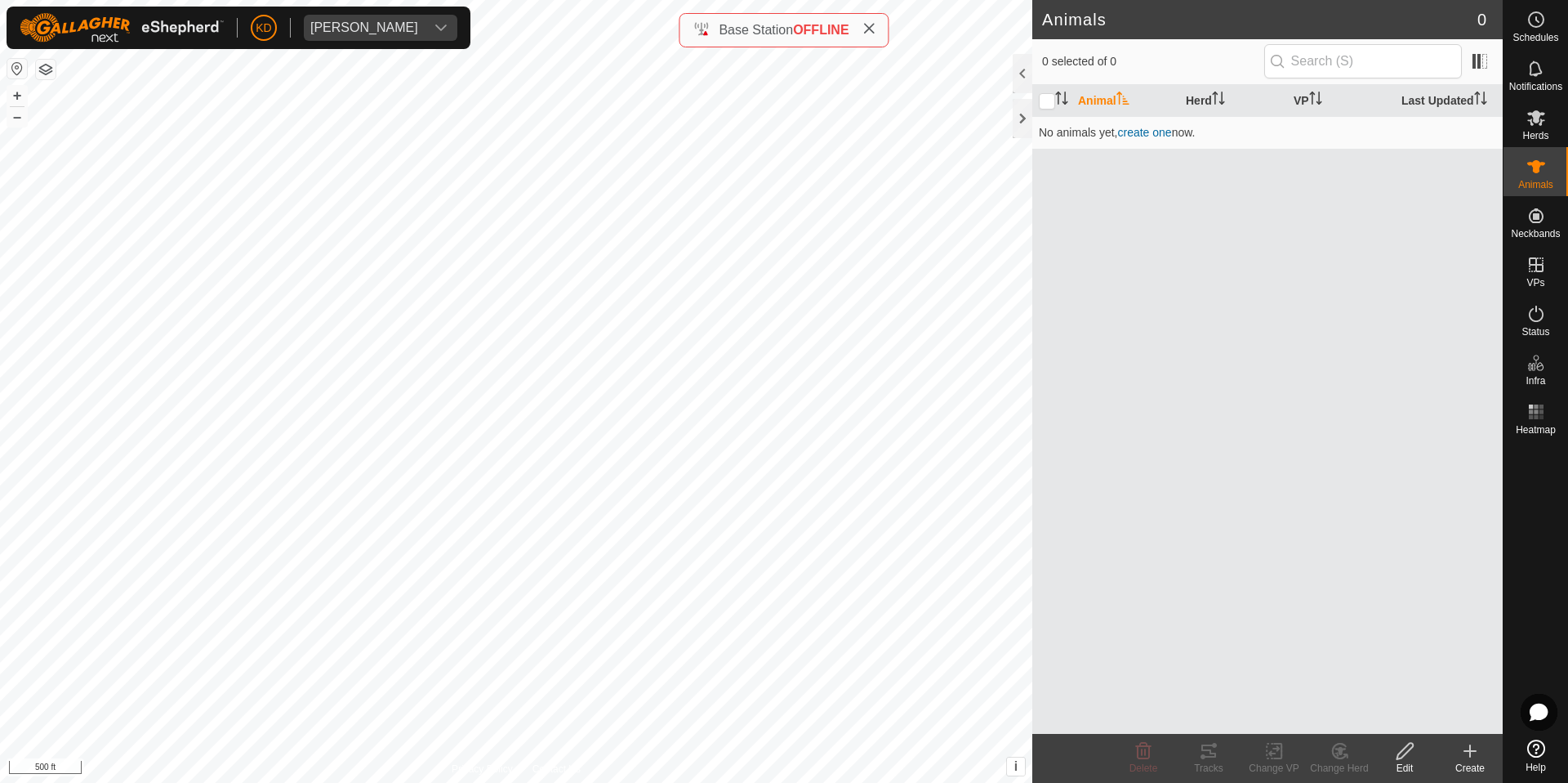
click at [1465, 766] on div "Create" at bounding box center [1470, 768] width 65 height 15
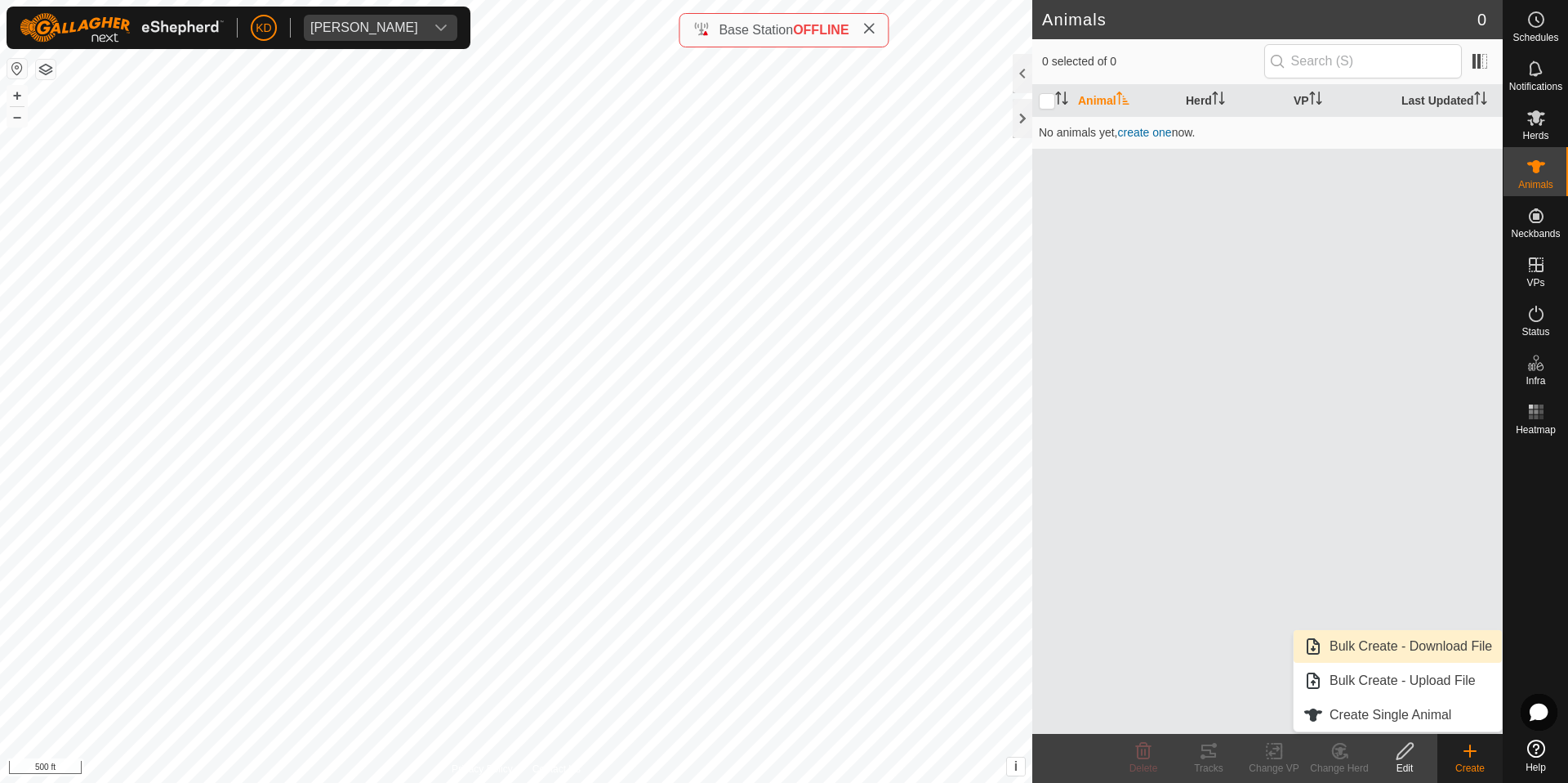
click at [1436, 649] on link "Bulk Create - Download File" at bounding box center [1397, 647] width 209 height 33
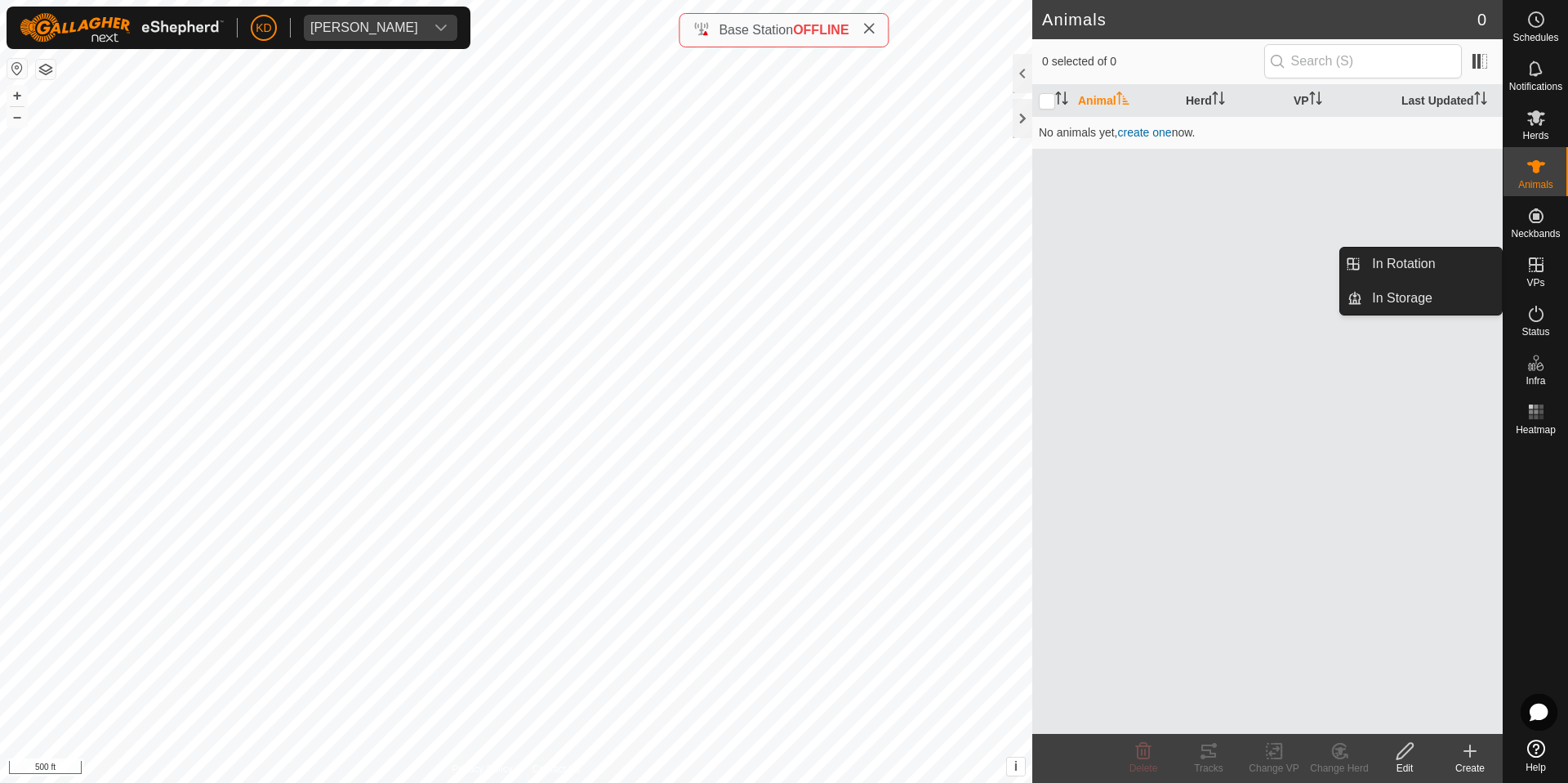
click at [1534, 267] on icon at bounding box center [1536, 264] width 19 height 19
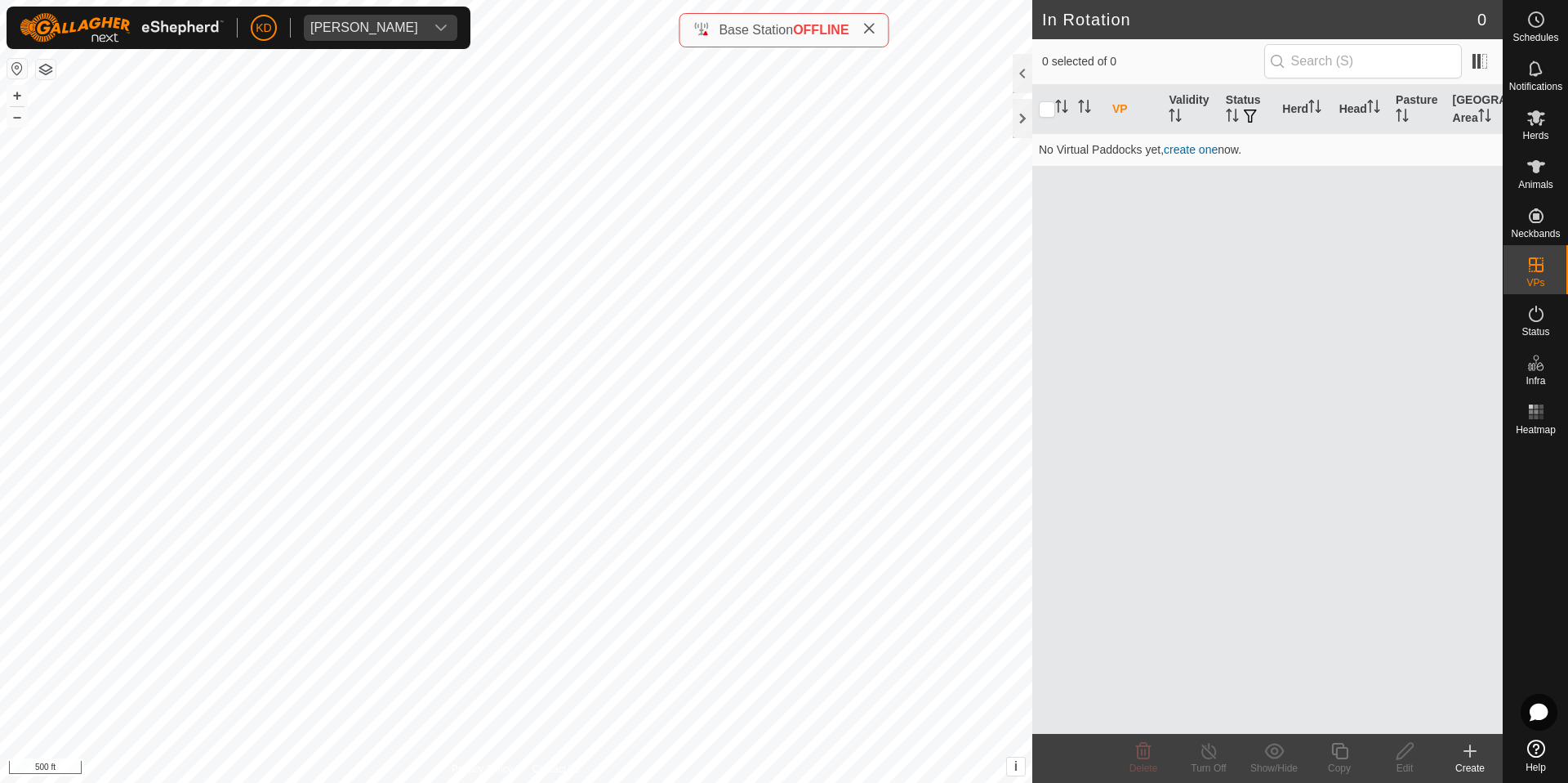
click at [1472, 752] on icon at bounding box center [1470, 750] width 19 height 19
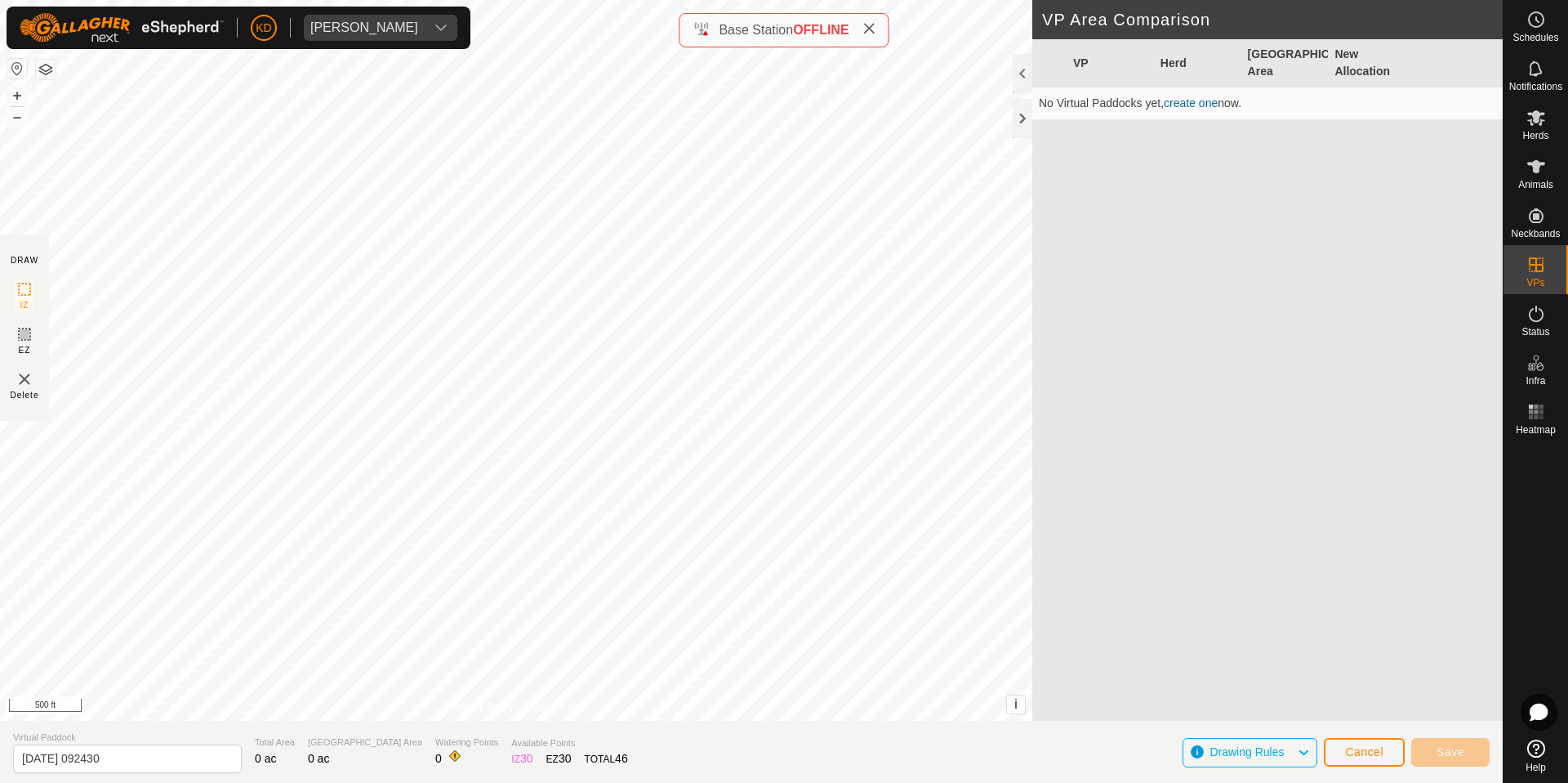
click at [1303, 752] on icon at bounding box center [1303, 752] width 13 height 21
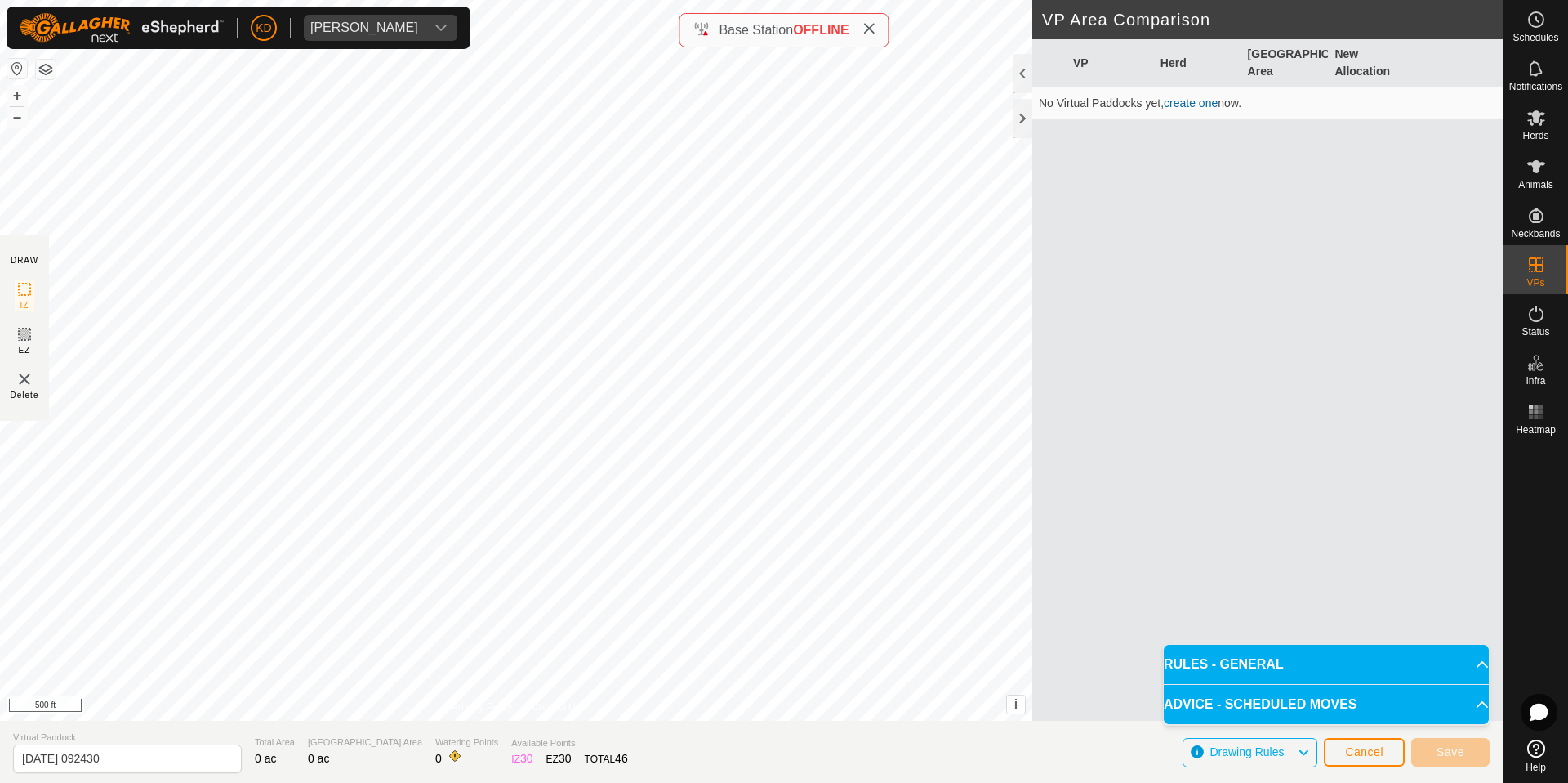
click at [1303, 752] on icon at bounding box center [1303, 752] width 13 height 21
